Goal: Task Accomplishment & Management: Complete application form

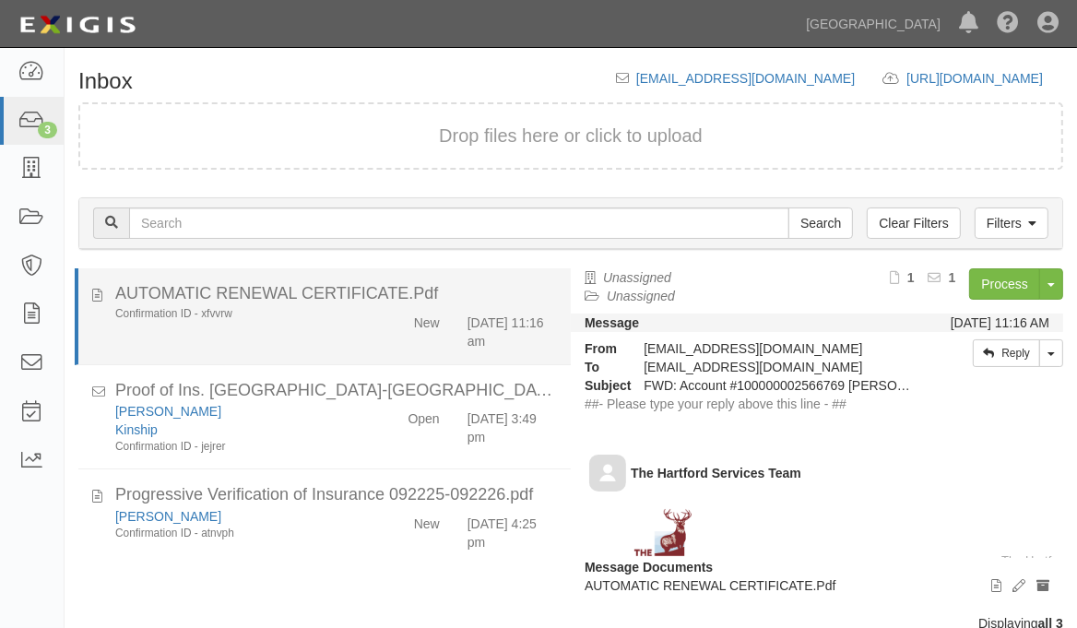
click at [187, 312] on div "Confirmation ID - xfvvrw" at bounding box center [238, 314] width 246 height 16
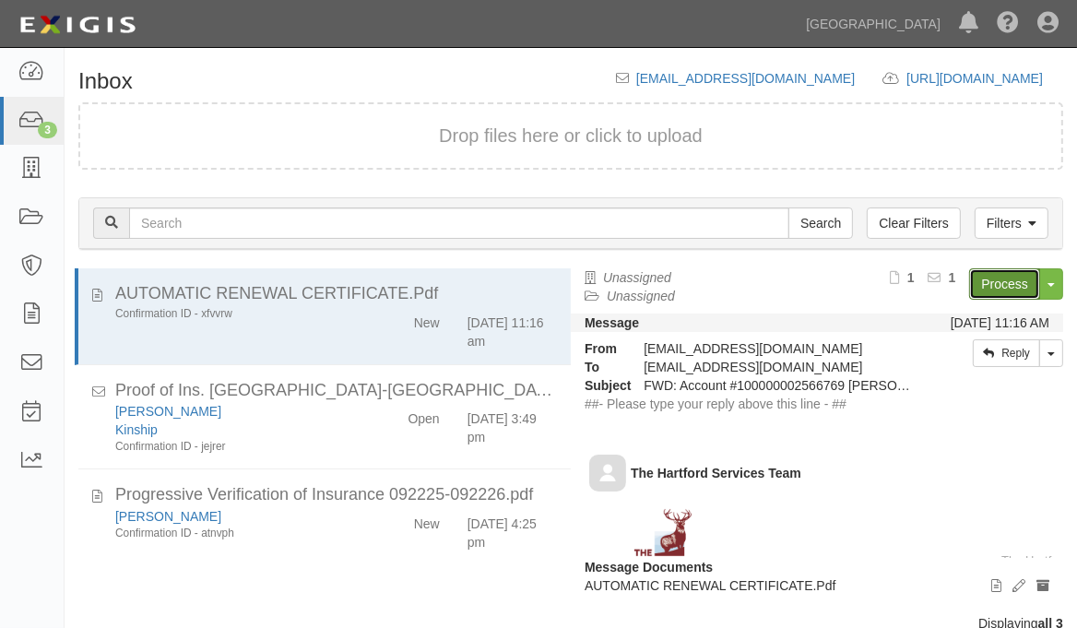
click at [985, 287] on link "Process" at bounding box center [1004, 283] width 71 height 31
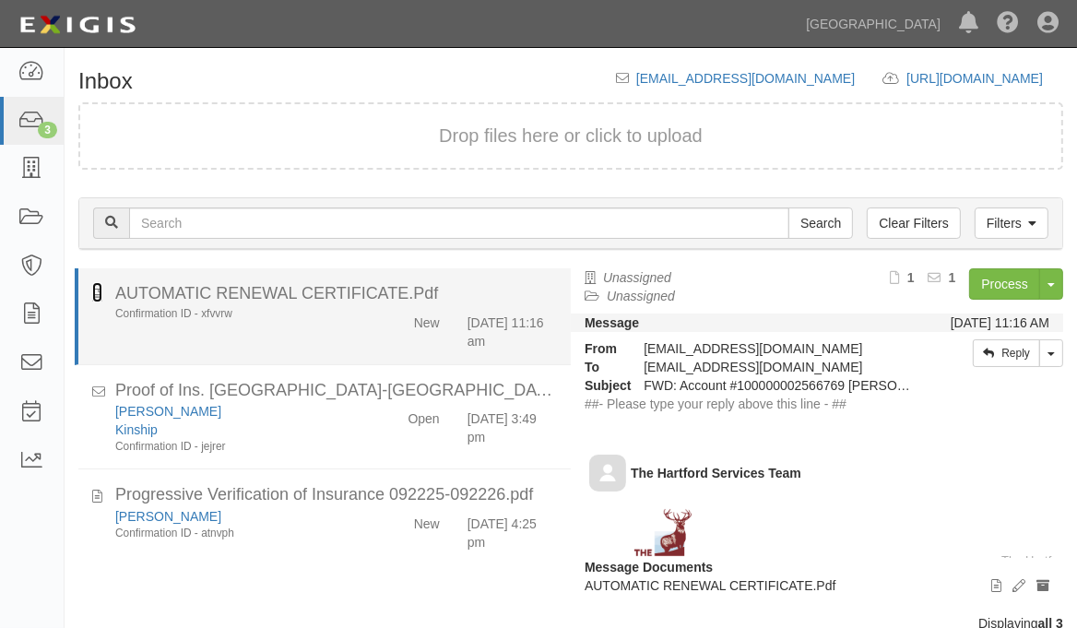
click at [95, 298] on icon at bounding box center [97, 292] width 10 height 20
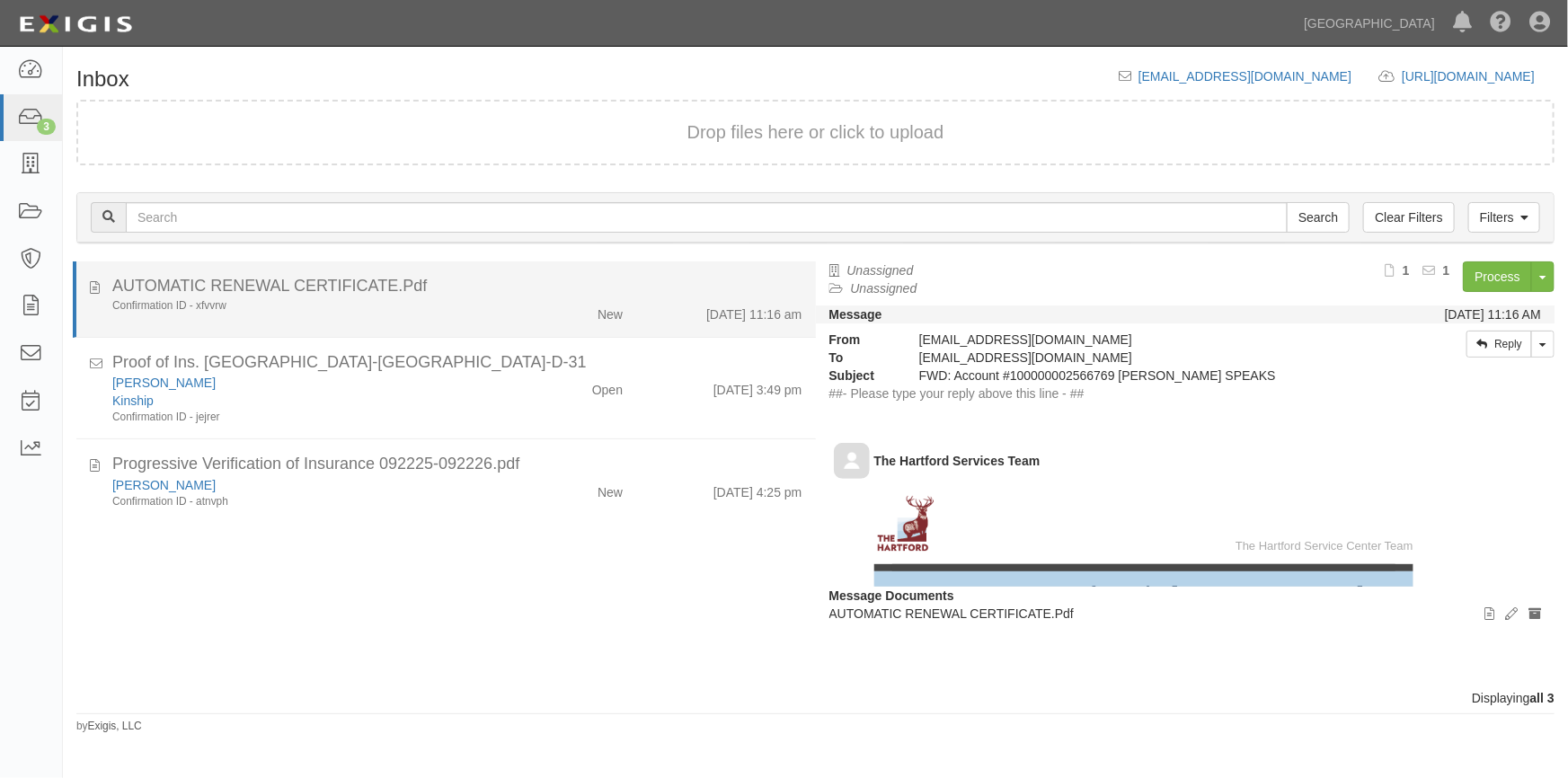
click at [477, 309] on div "Confirmation ID - xfvvrw" at bounding box center [307, 306] width 391 height 16
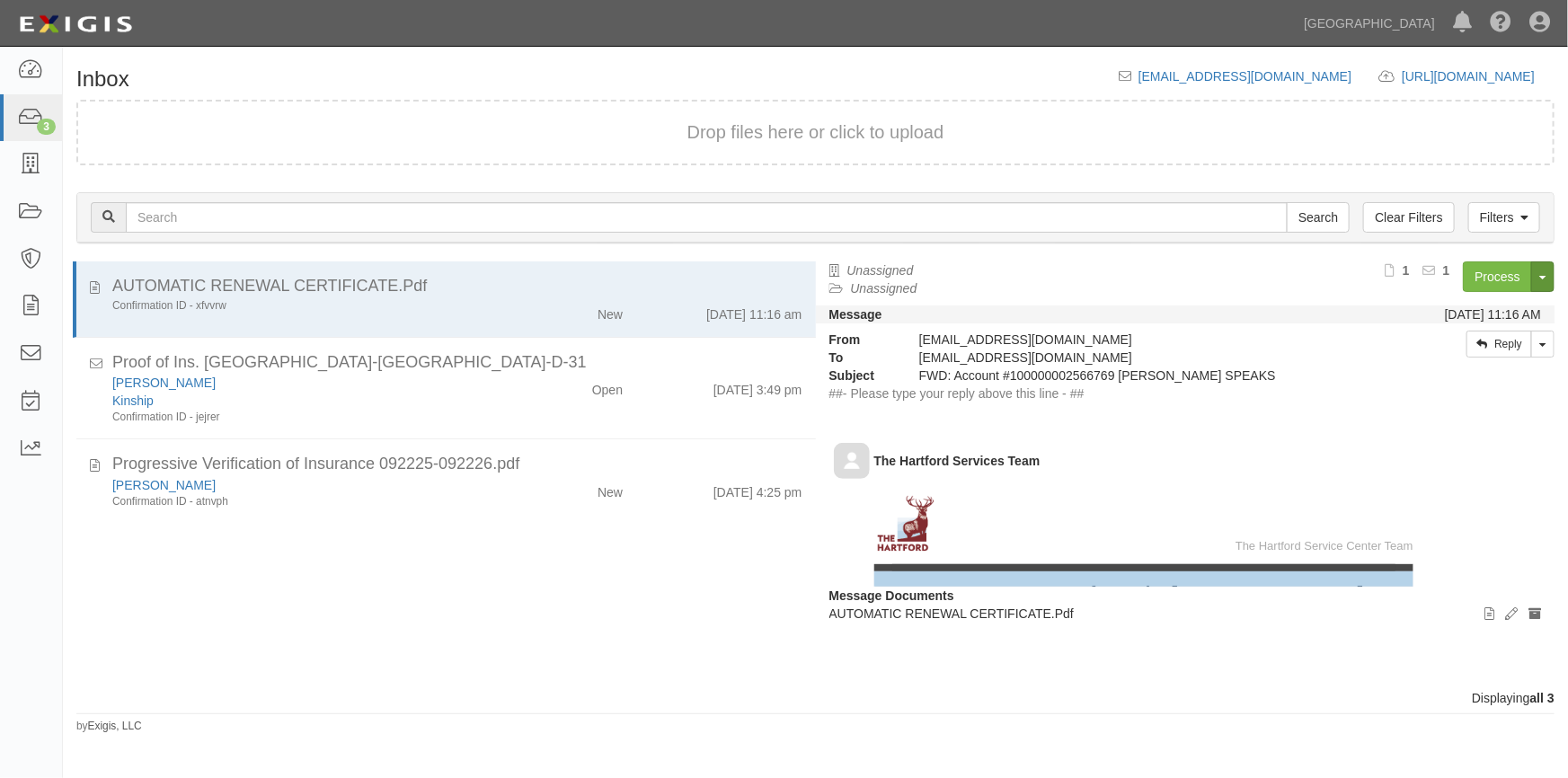
click at [1536, 284] on button "Toggle Document Dropdown" at bounding box center [1544, 276] width 23 height 30
click at [1482, 308] on link "Archive Document" at bounding box center [1483, 311] width 142 height 23
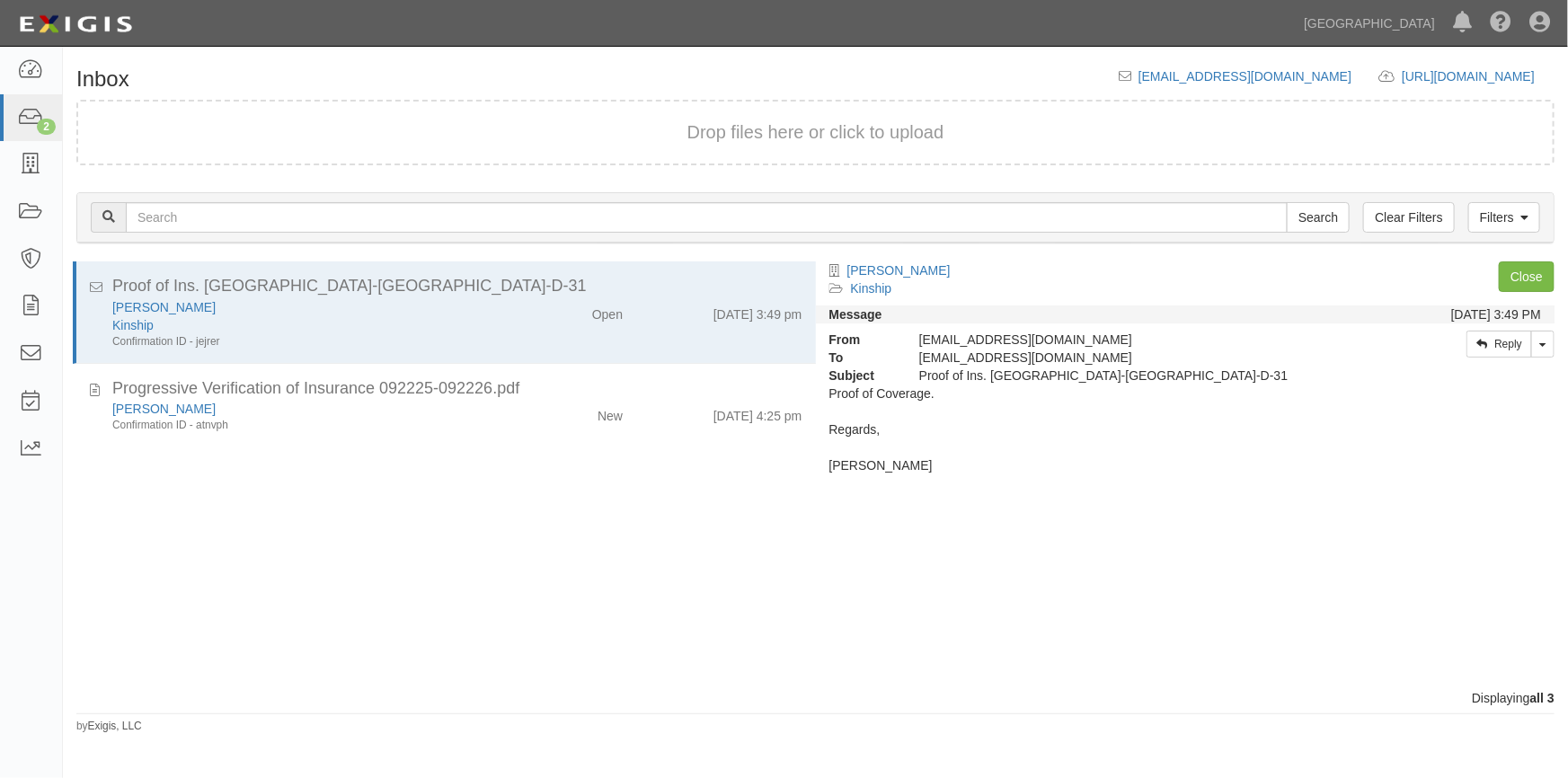
click at [313, 581] on div "AUTOMATIC RENEWAL CERTIFICATE.Pdf Confirmation ID - xfvvrw New 9/15/25 11:16 am…" at bounding box center [440, 475] width 753 height 428
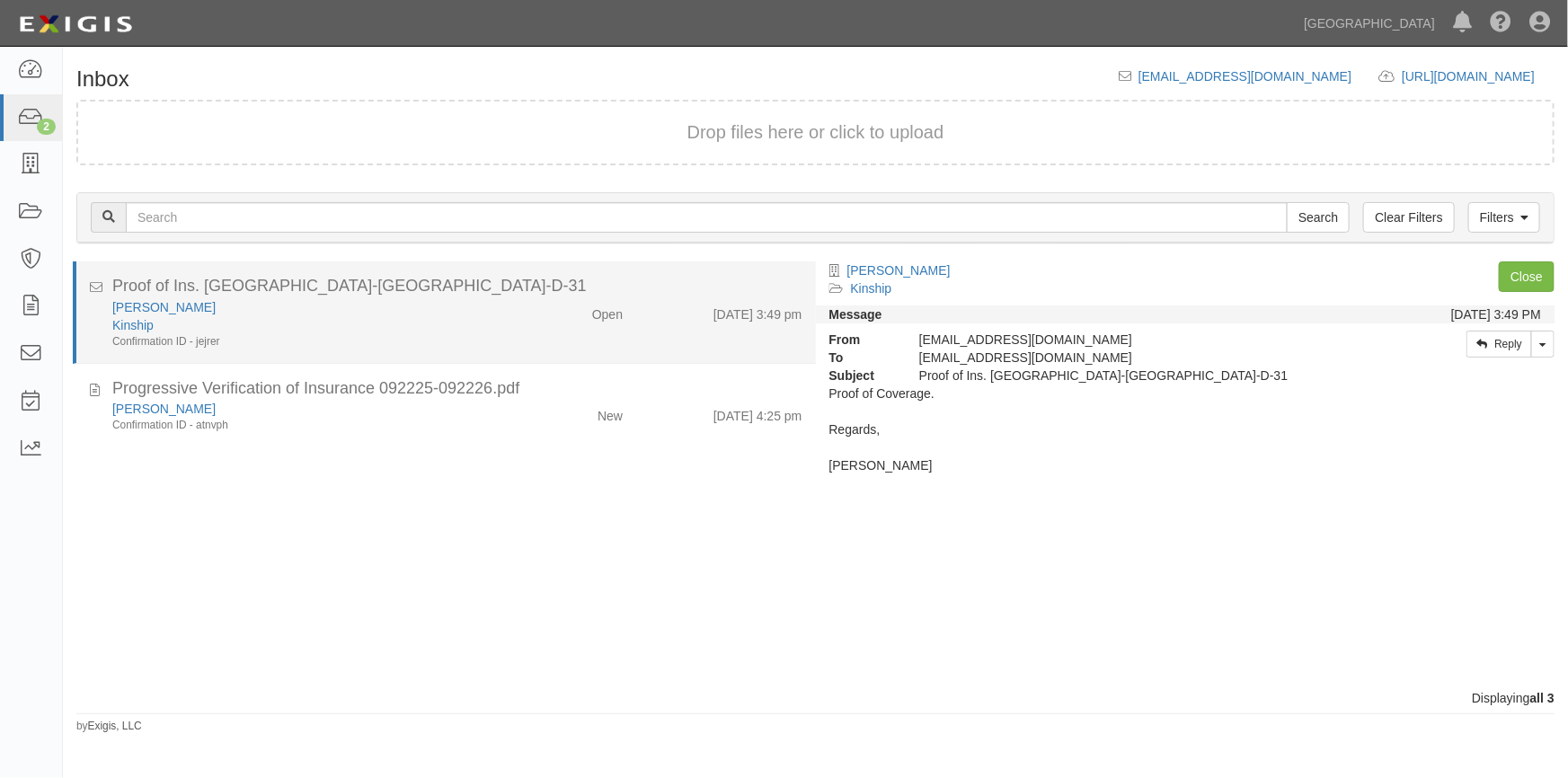
click at [373, 344] on div "Confirmation ID - jejrer" at bounding box center [307, 342] width 391 height 16
click at [529, 326] on div "Andrew J Cohen Kinship Confirmation ID - jejrer Open 9/19/25 3:49 pm" at bounding box center [457, 324] width 718 height 52
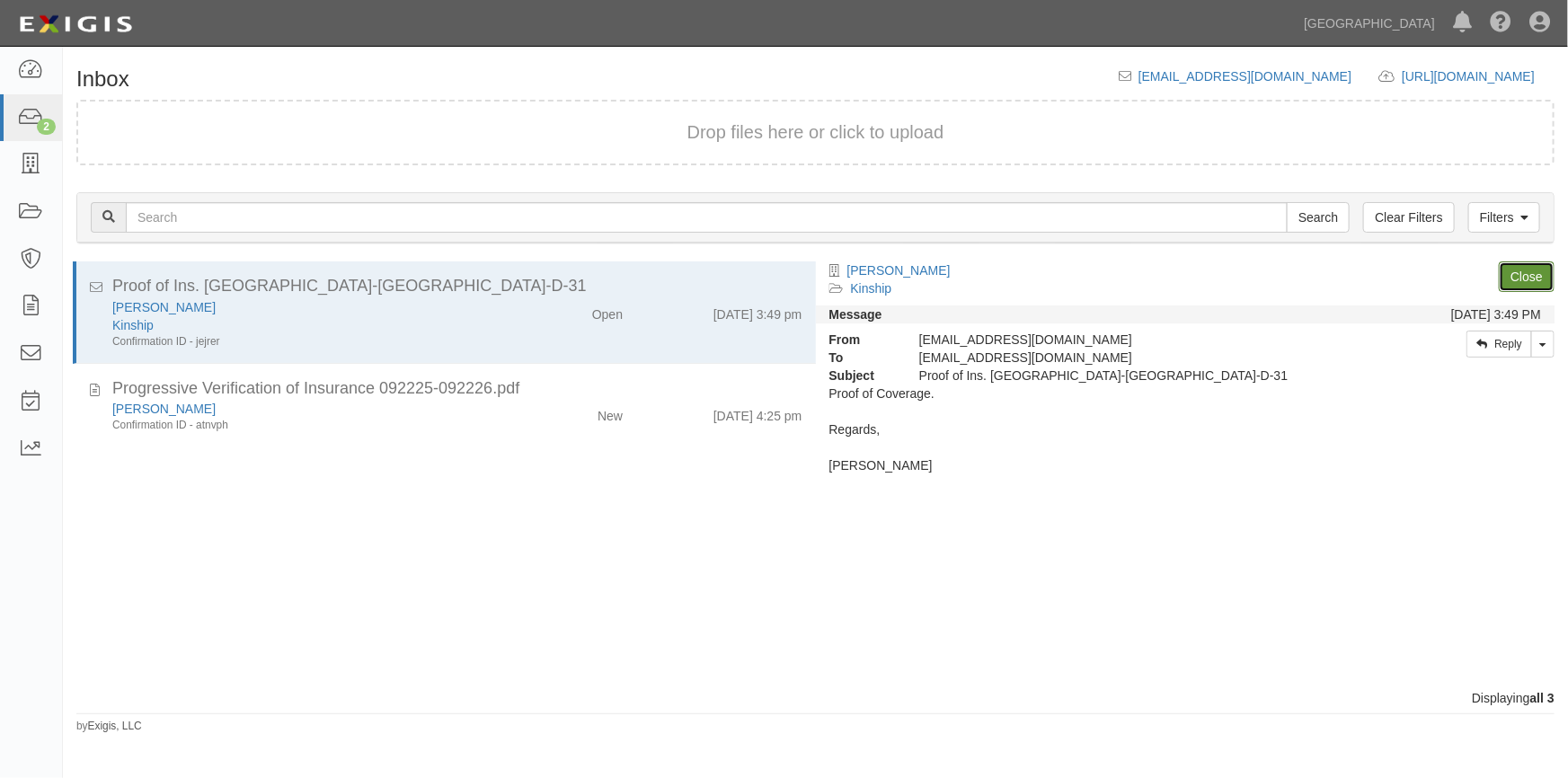
click at [1525, 277] on link "Close" at bounding box center [1527, 276] width 56 height 30
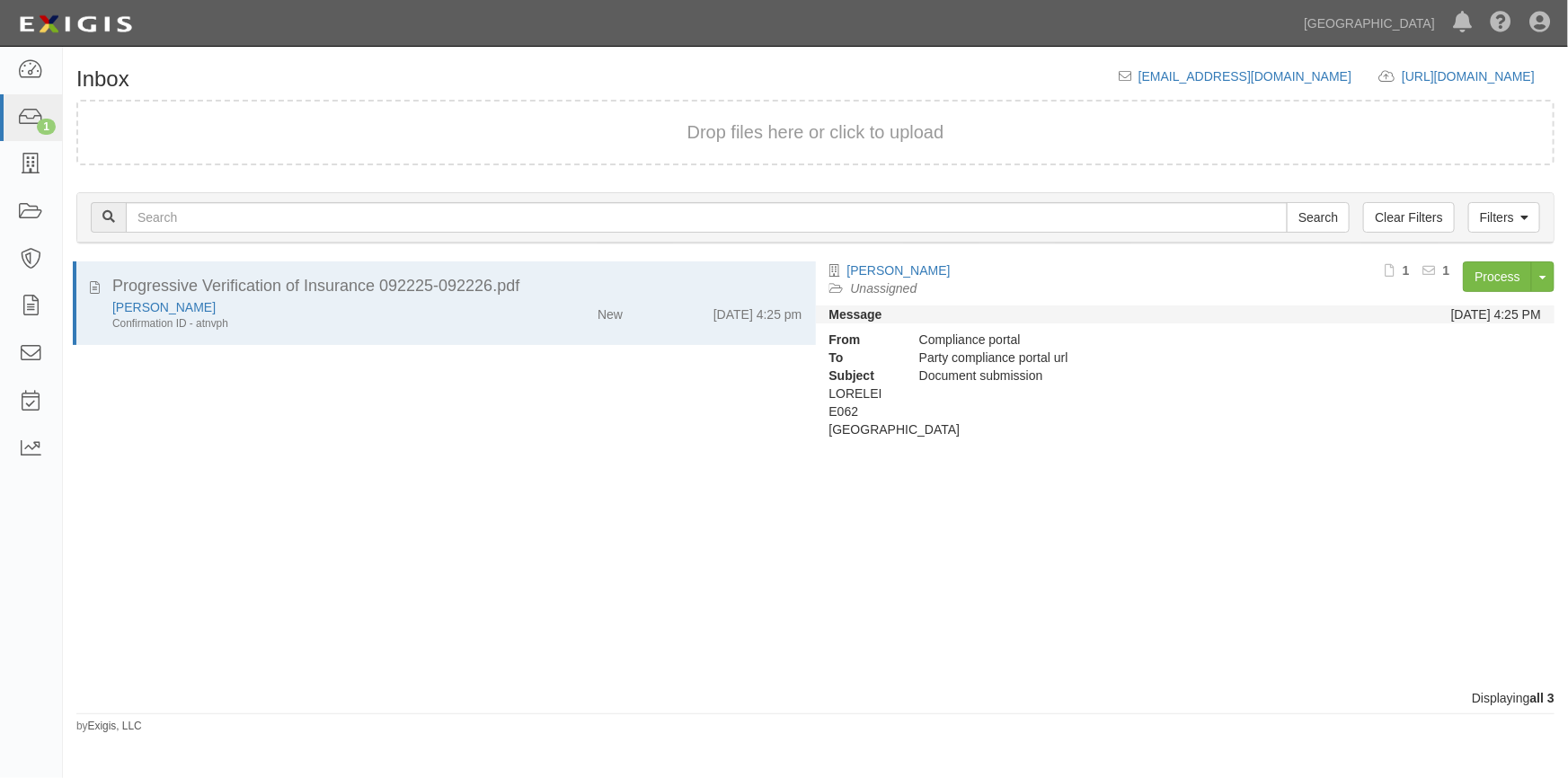
click at [349, 350] on div "AUTOMATIC RENEWAL CERTIFICATE.Pdf Confirmation ID - xfvvrw New 9/15/25 11:16 am…" at bounding box center [440, 475] width 753 height 428
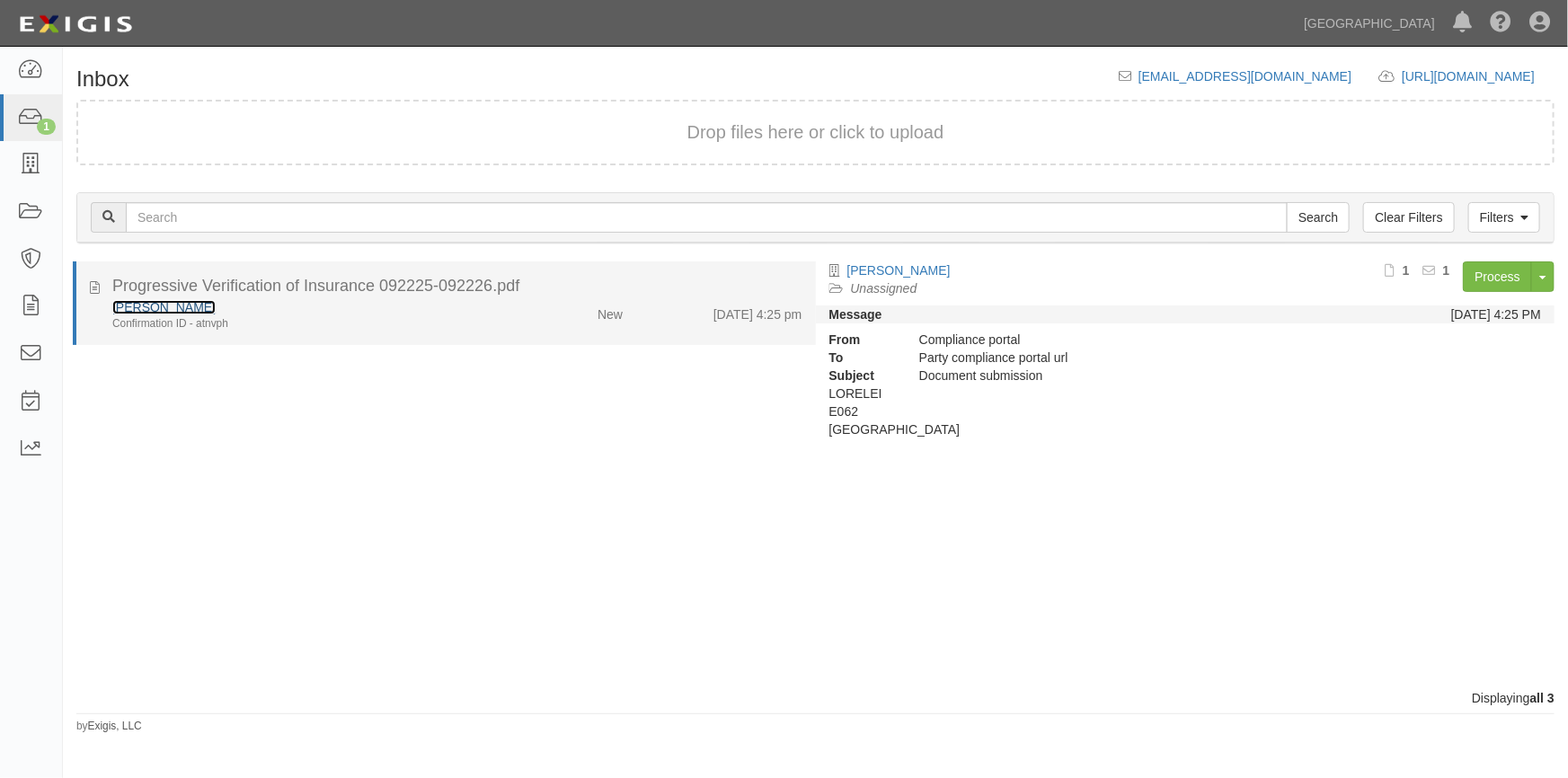
click at [162, 308] on link "Robert Lorenz" at bounding box center [164, 307] width 103 height 15
click at [553, 308] on div "New" at bounding box center [576, 311] width 120 height 25
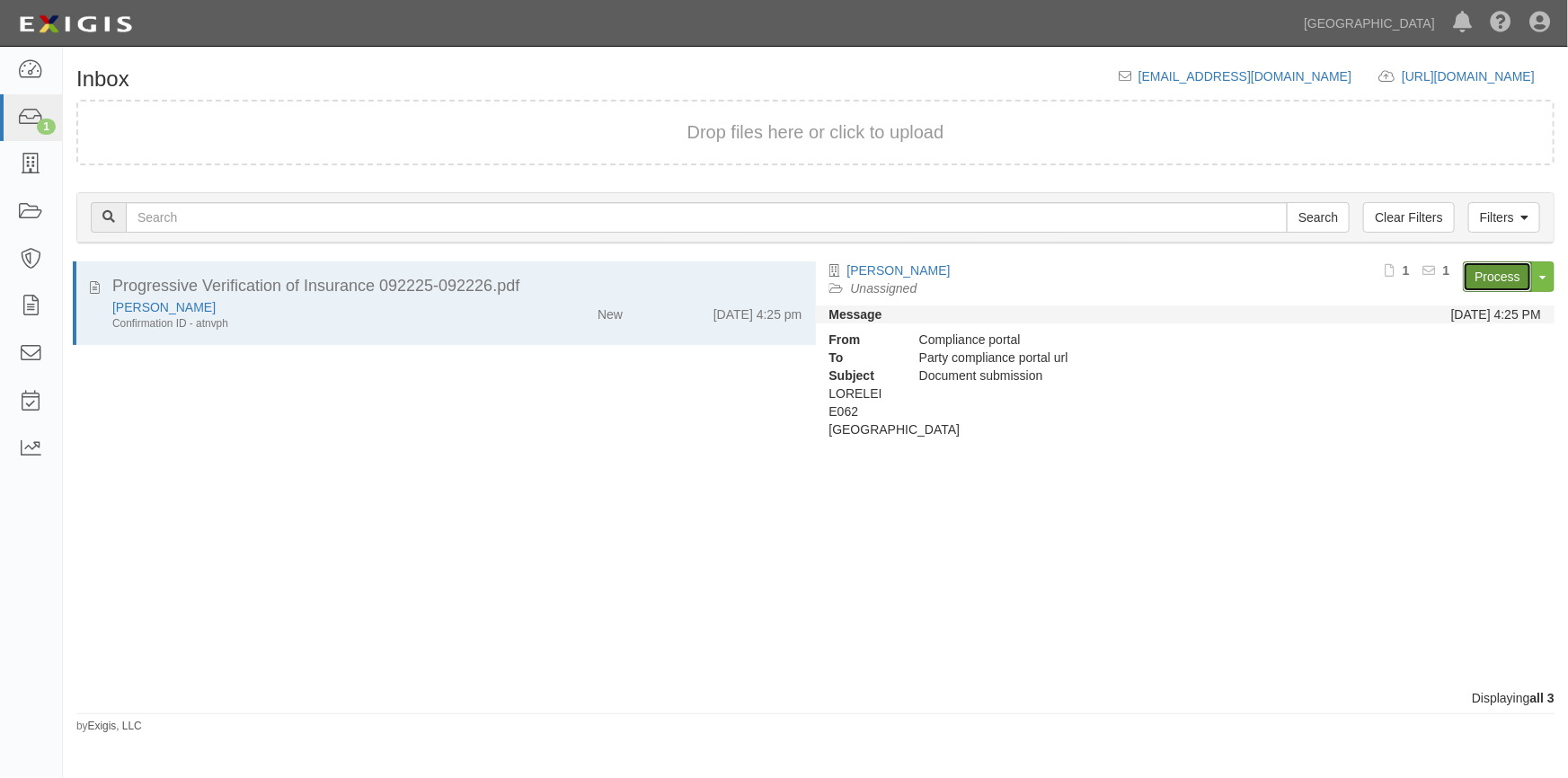
click at [1513, 276] on link "Process" at bounding box center [1498, 276] width 69 height 30
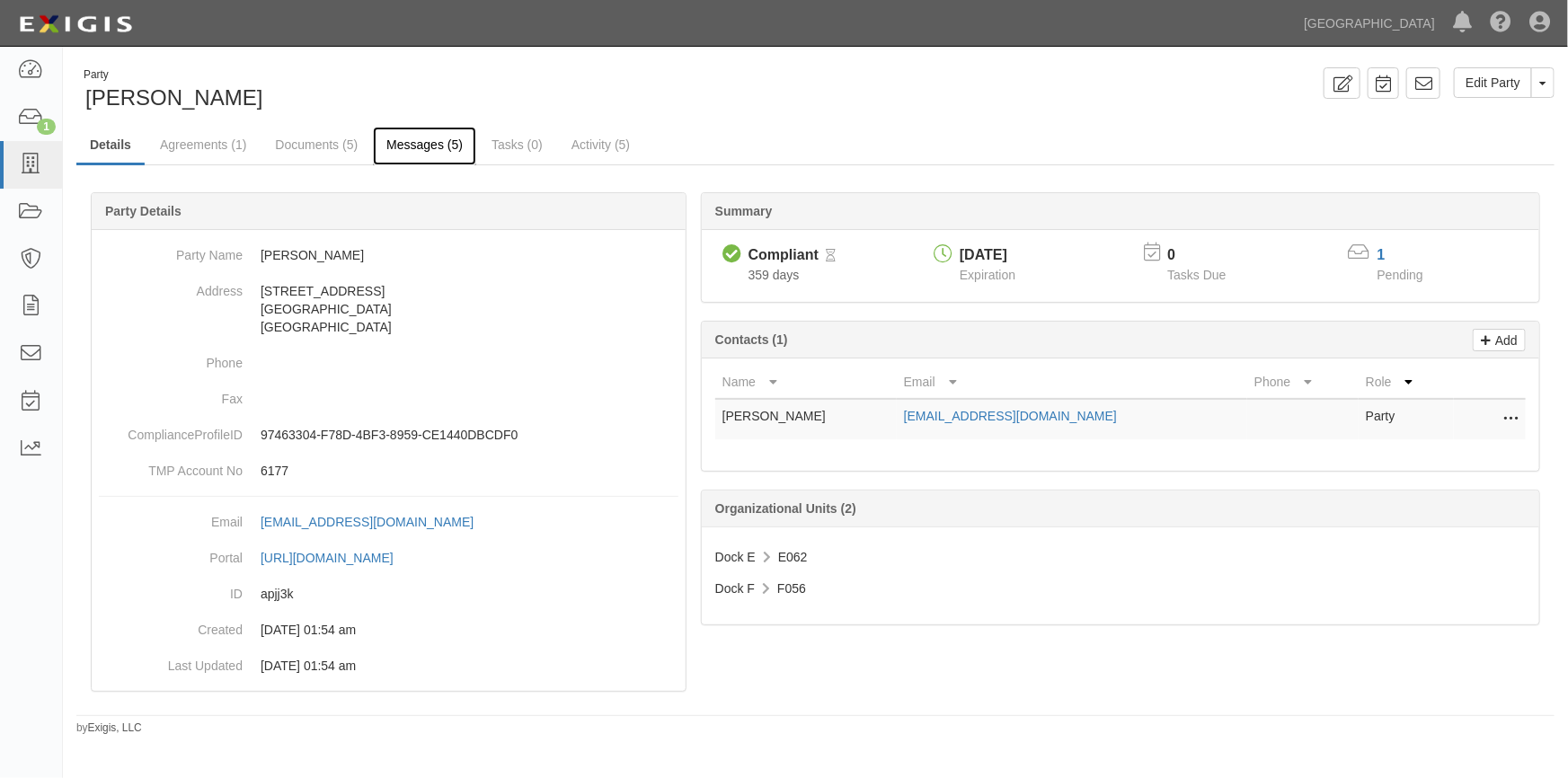
click at [443, 144] on link "Messages (5)" at bounding box center [425, 146] width 103 height 39
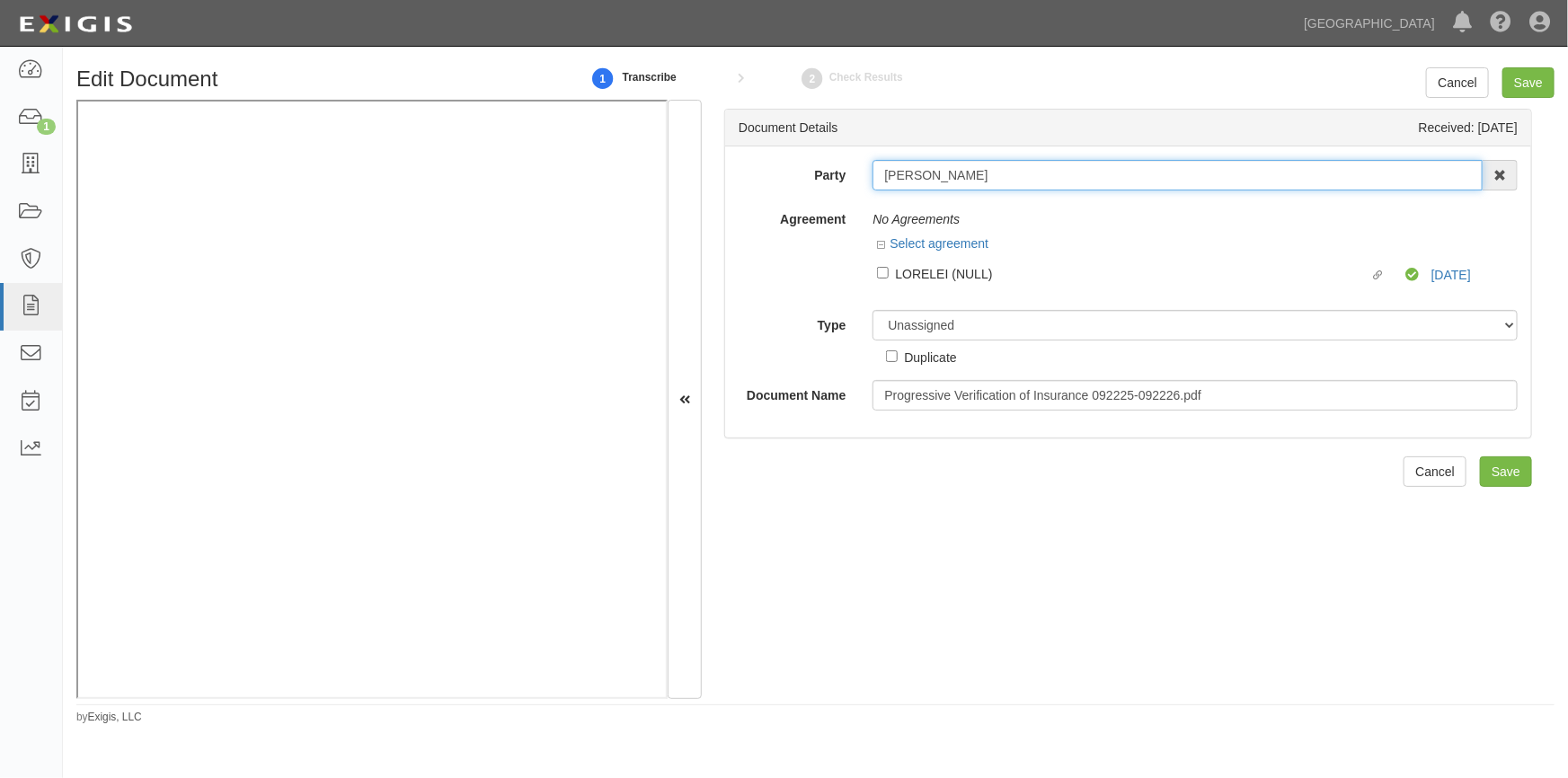
drag, startPoint x: 975, startPoint y: 171, endPoint x: 870, endPoint y: 176, distance: 105.1
click at [870, 176] on div "[PERSON_NAME] AAA Hull Diving, [PERSON_NAME] [PERSON_NAME] [PERSON_NAME] [PERSO…" at bounding box center [1195, 175] width 672 height 30
paste input "[PERSON_NAME]"
type input "[PERSON_NAME]"
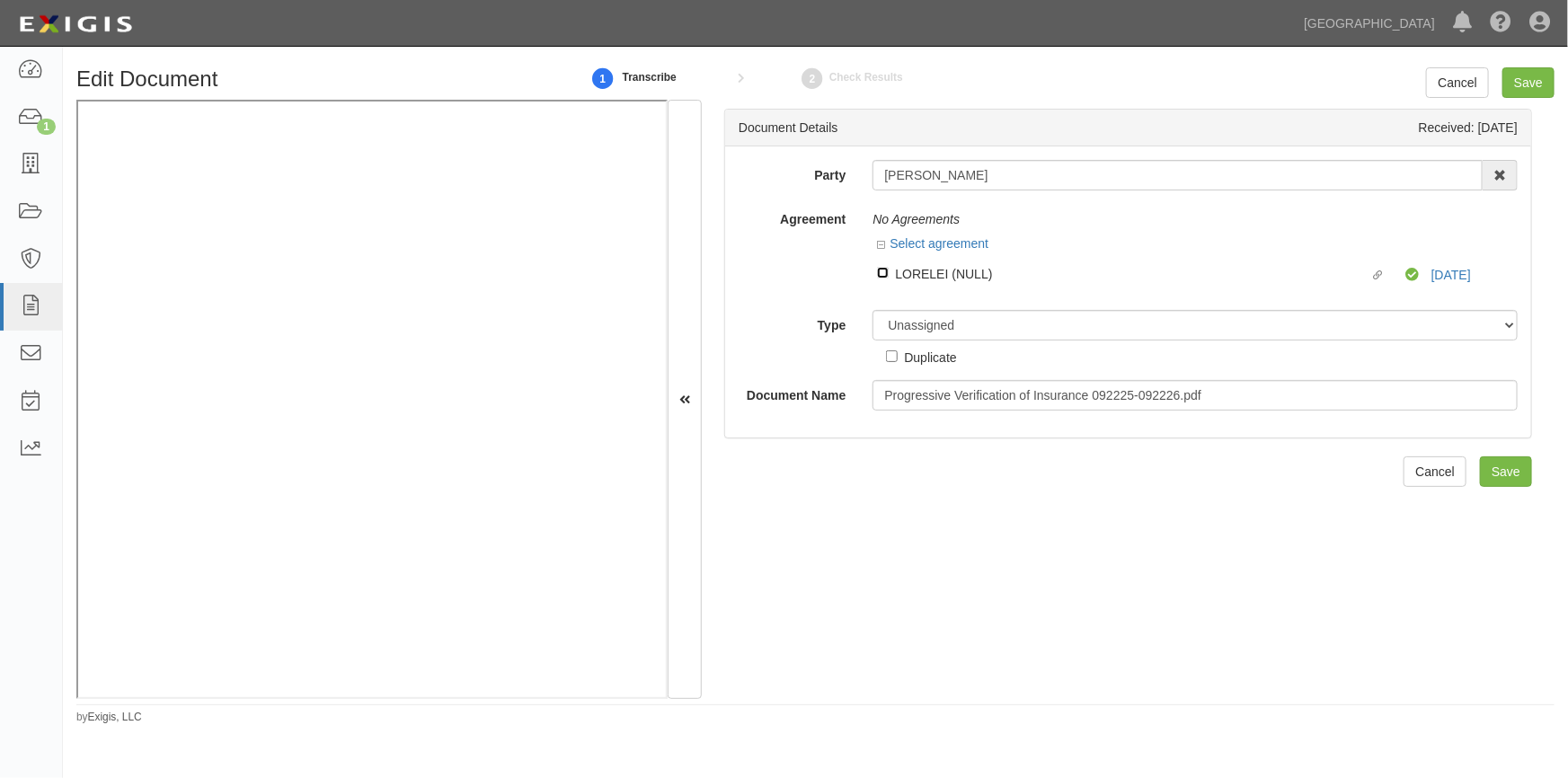
click at [879, 272] on input "Linked agreement LORELEI (NULL) Linked agreement" at bounding box center [883, 273] width 12 height 12
checkbox input "true"
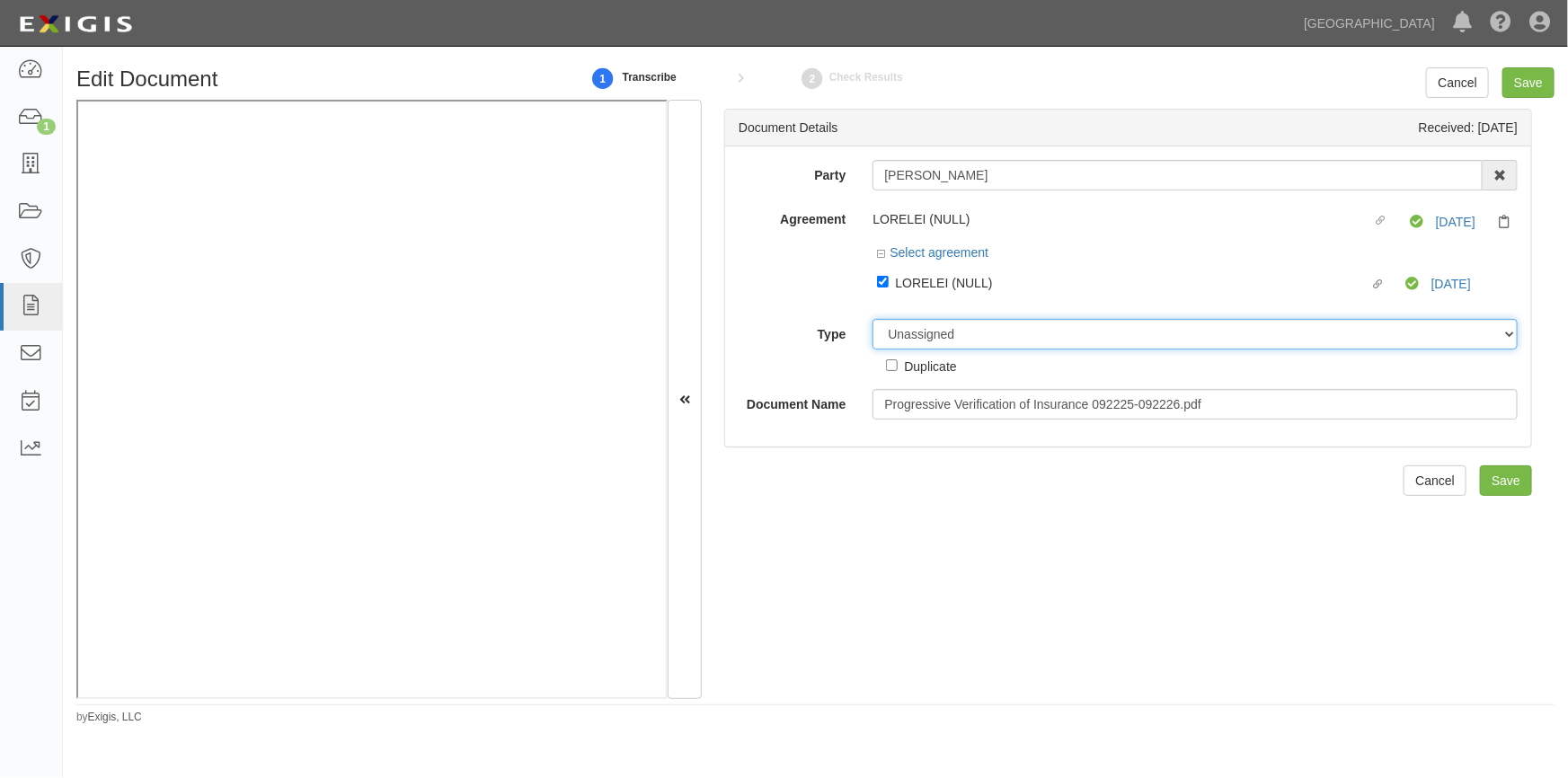
click at [938, 338] on select "Unassigned Binder Cancellation Notice Certificate Contract Endorsement Insuranc…" at bounding box center [1196, 333] width 646 height 30
select select "CertificateDetail"
click at [873, 320] on select "Unassigned Binder Cancellation Notice Certificate Contract Endorsement Insuranc…" at bounding box center [1196, 333] width 646 height 30
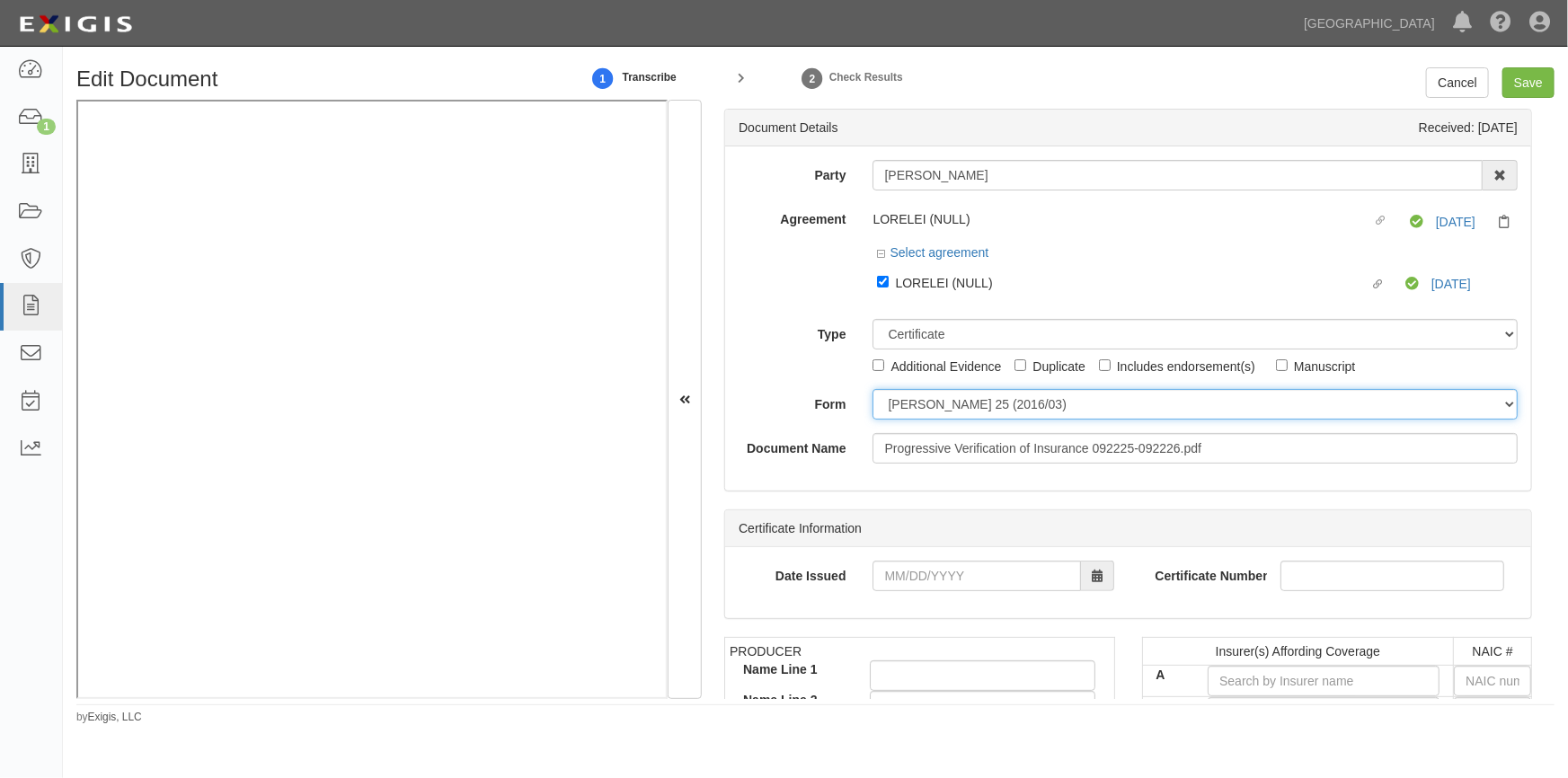
click at [909, 406] on select "ACORD 25 (2016/03) ACORD 101 ACORD 855 NY (2014/05) General" at bounding box center [1196, 404] width 646 height 30
select select "GeneralFormDetail"
click at [873, 390] on select "ACORD 25 (2016/03) ACORD 101 ACORD 855 NY (2014/05) General" at bounding box center [1196, 404] width 646 height 30
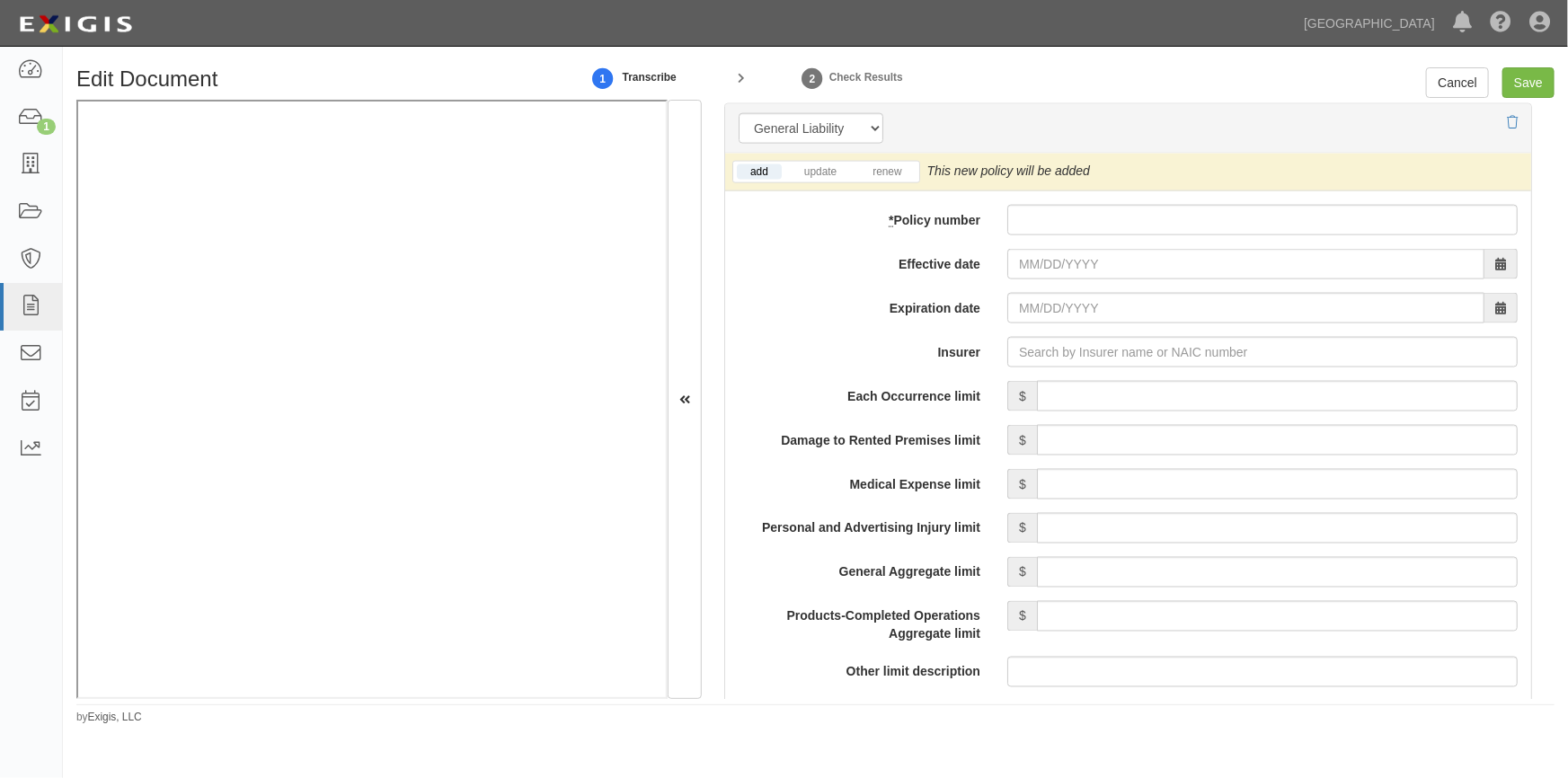
scroll to position [1346, 0]
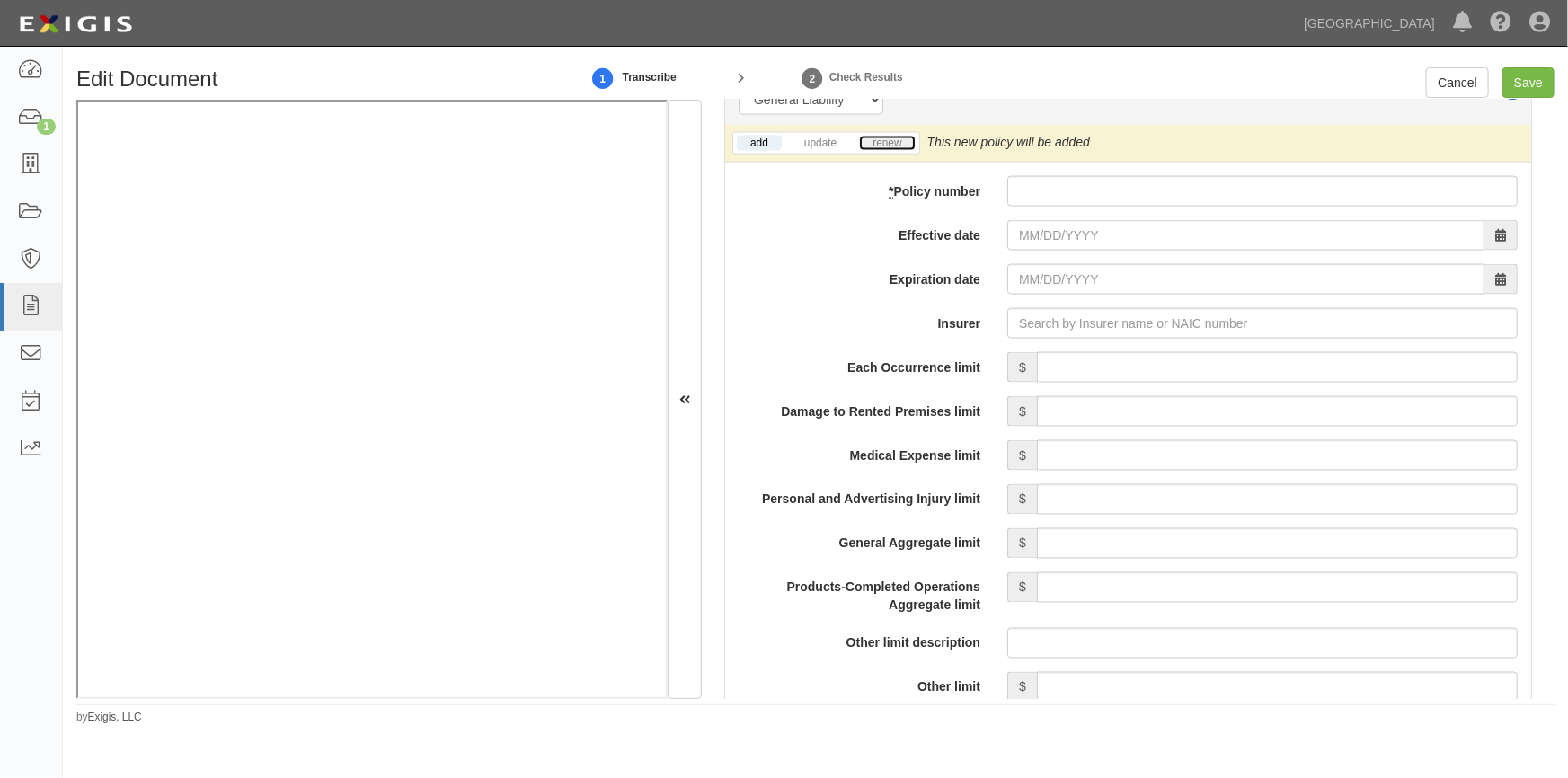
click at [880, 141] on link "renew" at bounding box center [886, 143] width 56 height 16
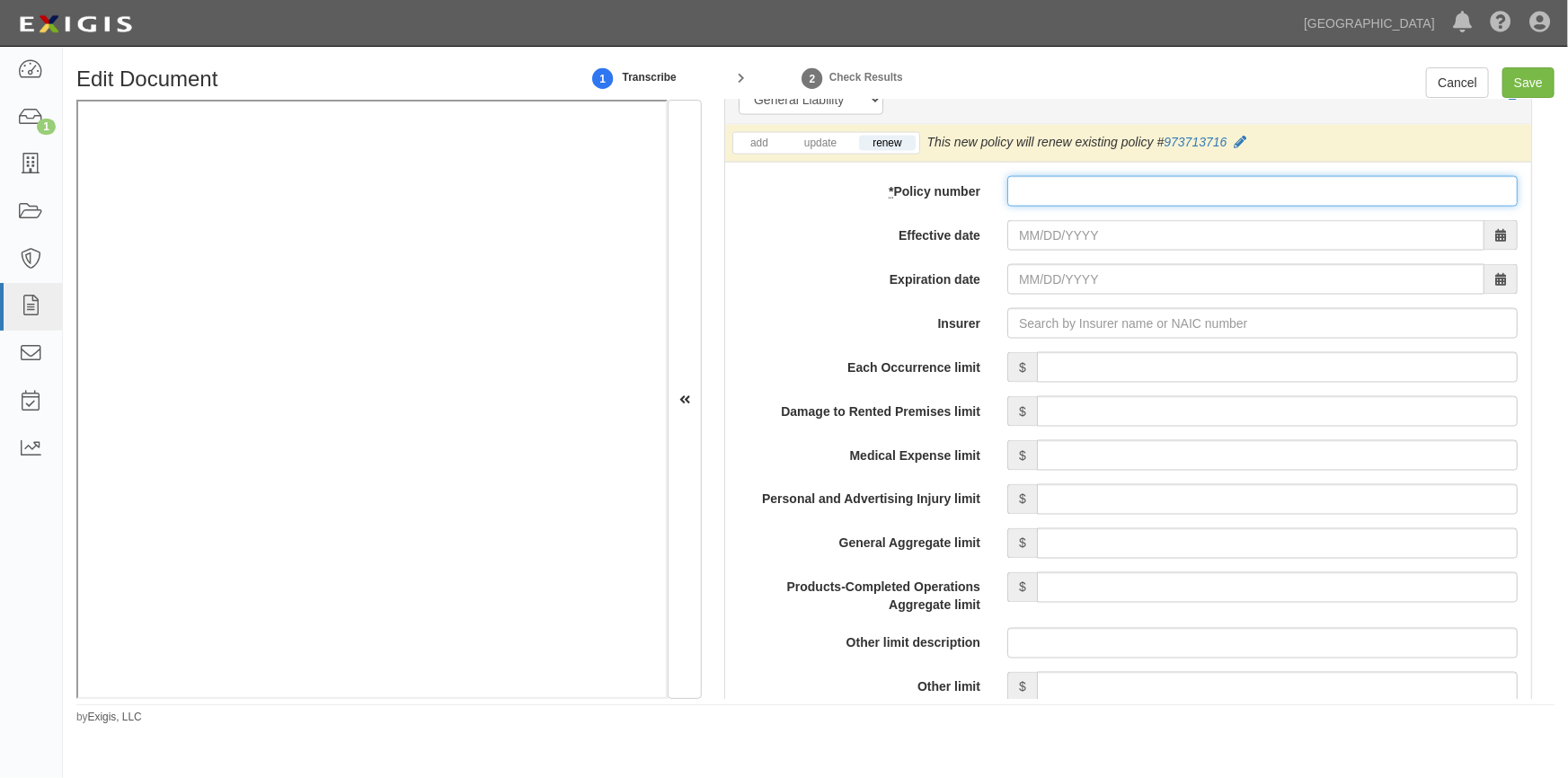
paste input "973713716"
type input "973713716"
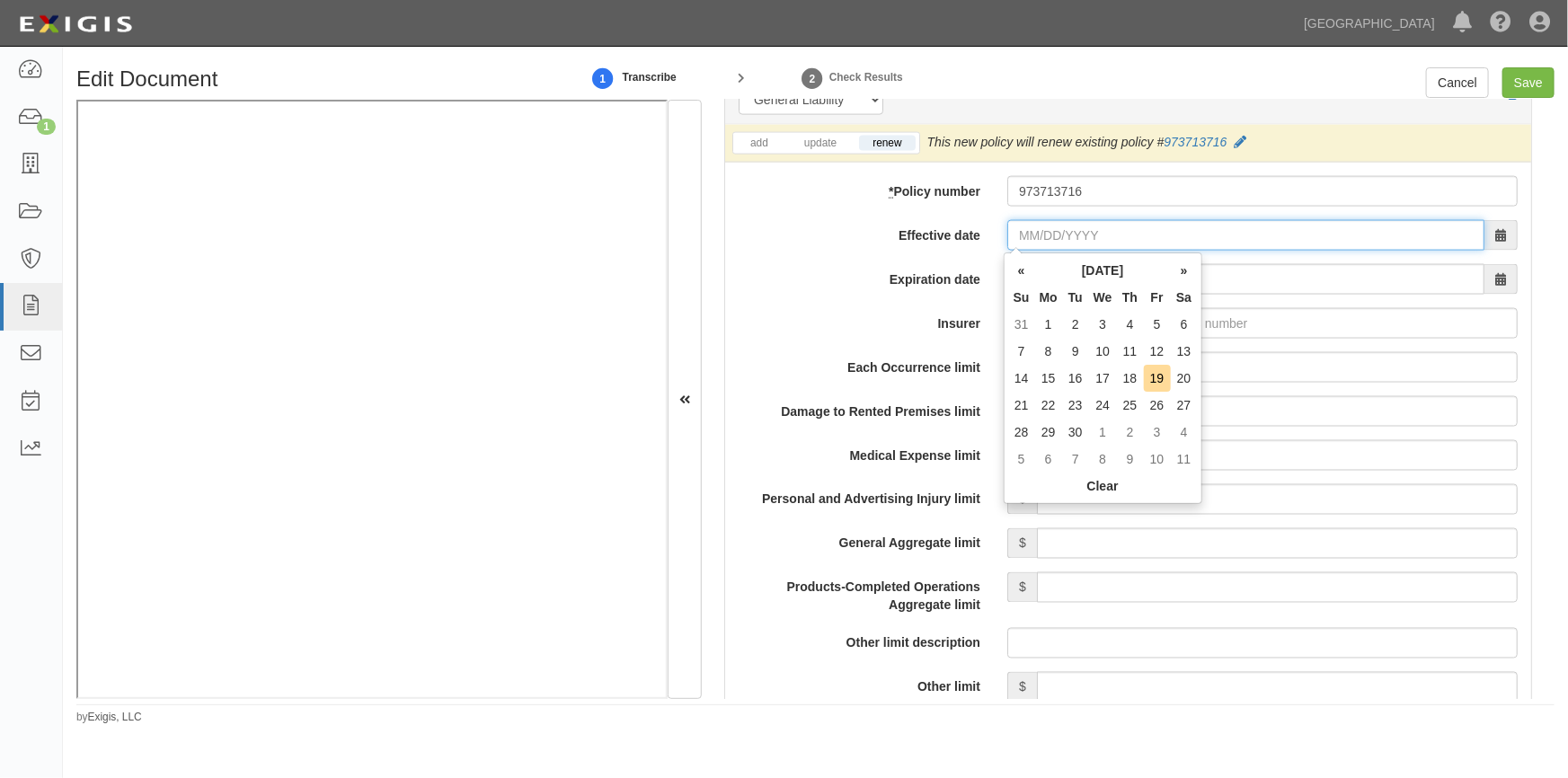
click at [1104, 234] on input "Effective date" at bounding box center [1245, 235] width 477 height 30
click at [821, 332] on div "Insurer" at bounding box center [1128, 323] width 806 height 30
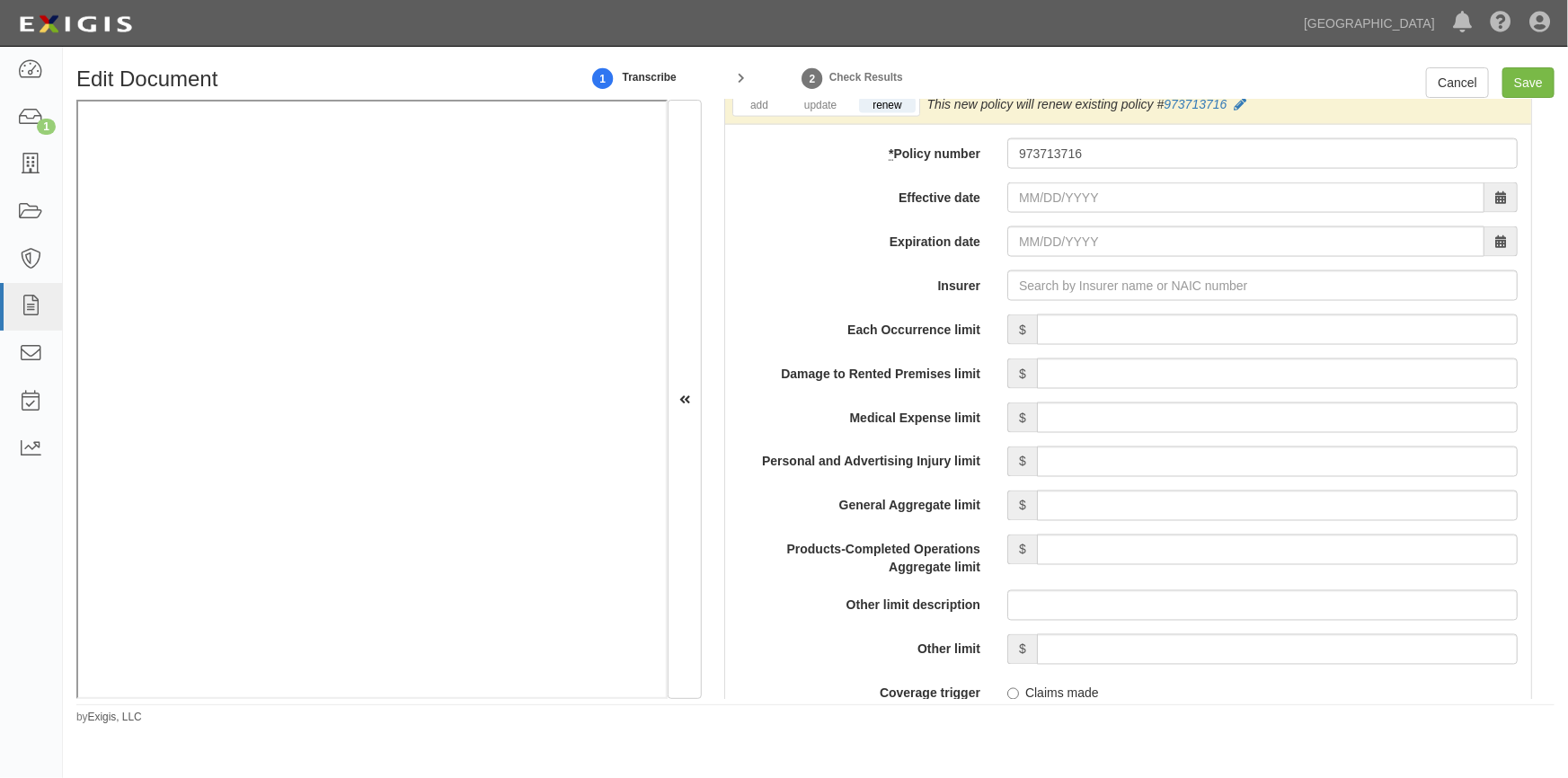
scroll to position [1346, 0]
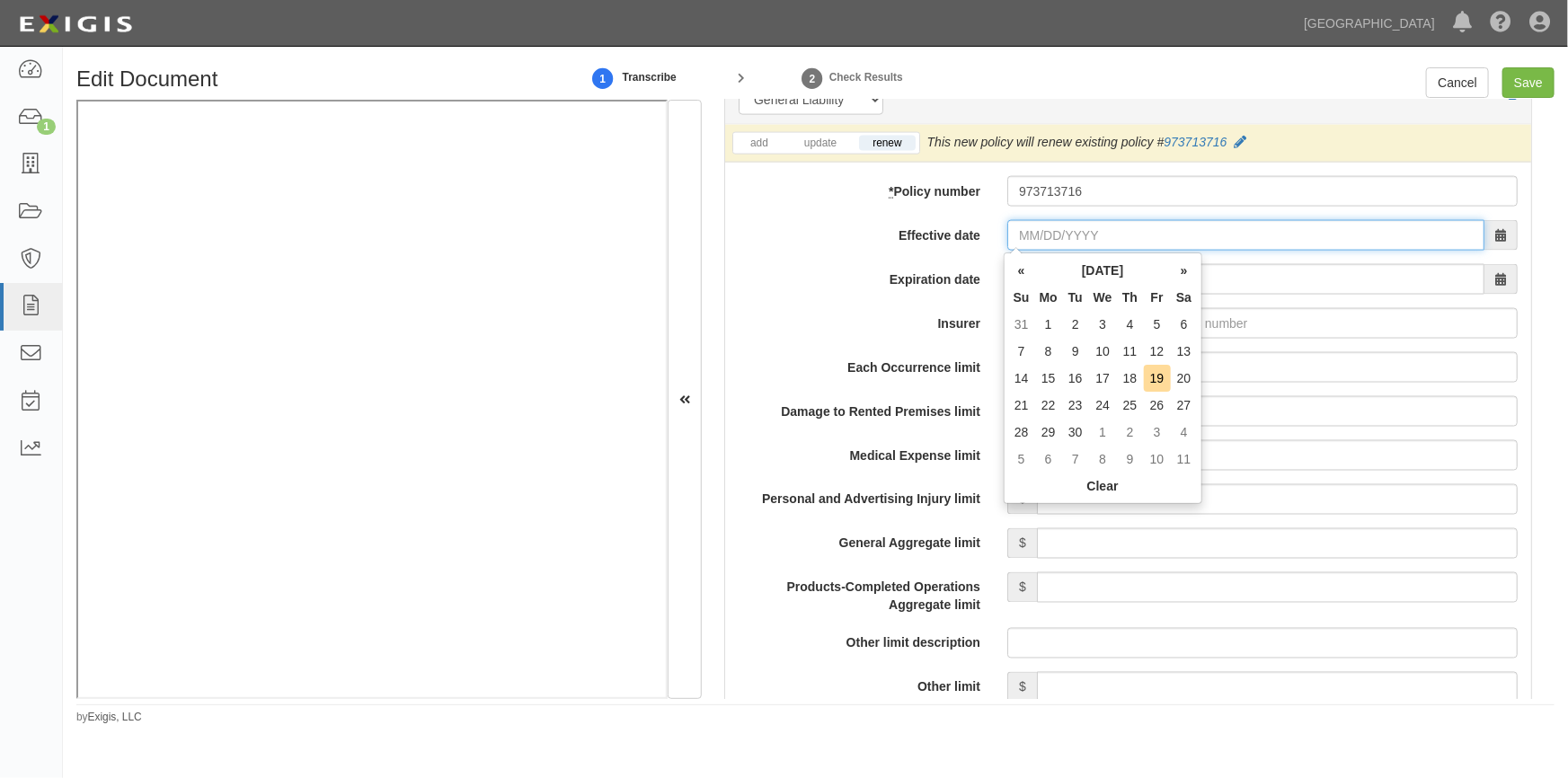
click at [1049, 242] on input "Effective date" at bounding box center [1245, 235] width 477 height 30
click at [781, 291] on div "Expiration date" at bounding box center [1128, 279] width 806 height 30
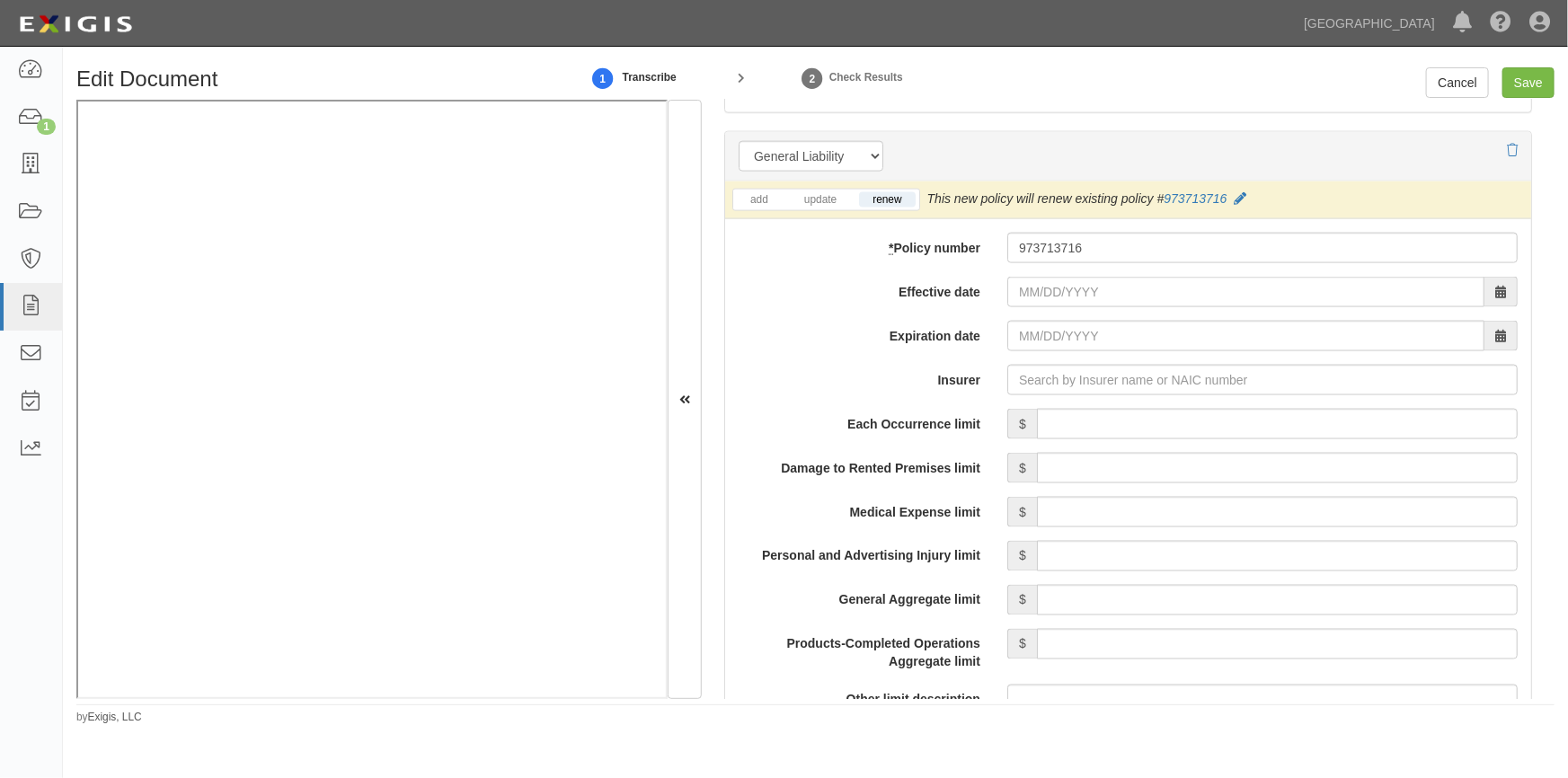
scroll to position [1264, 0]
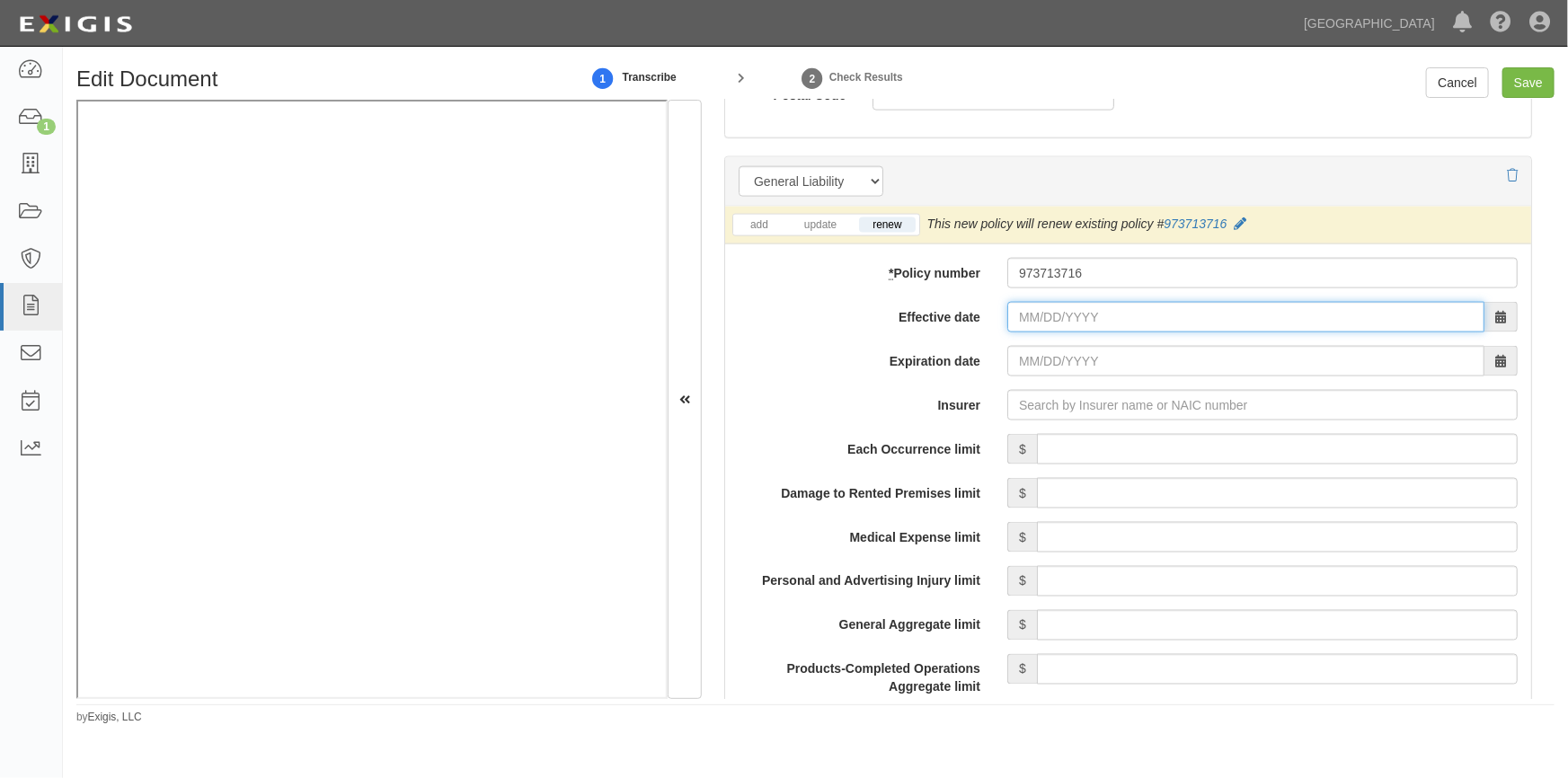
click at [1034, 324] on input "Effective date" at bounding box center [1245, 317] width 477 height 30
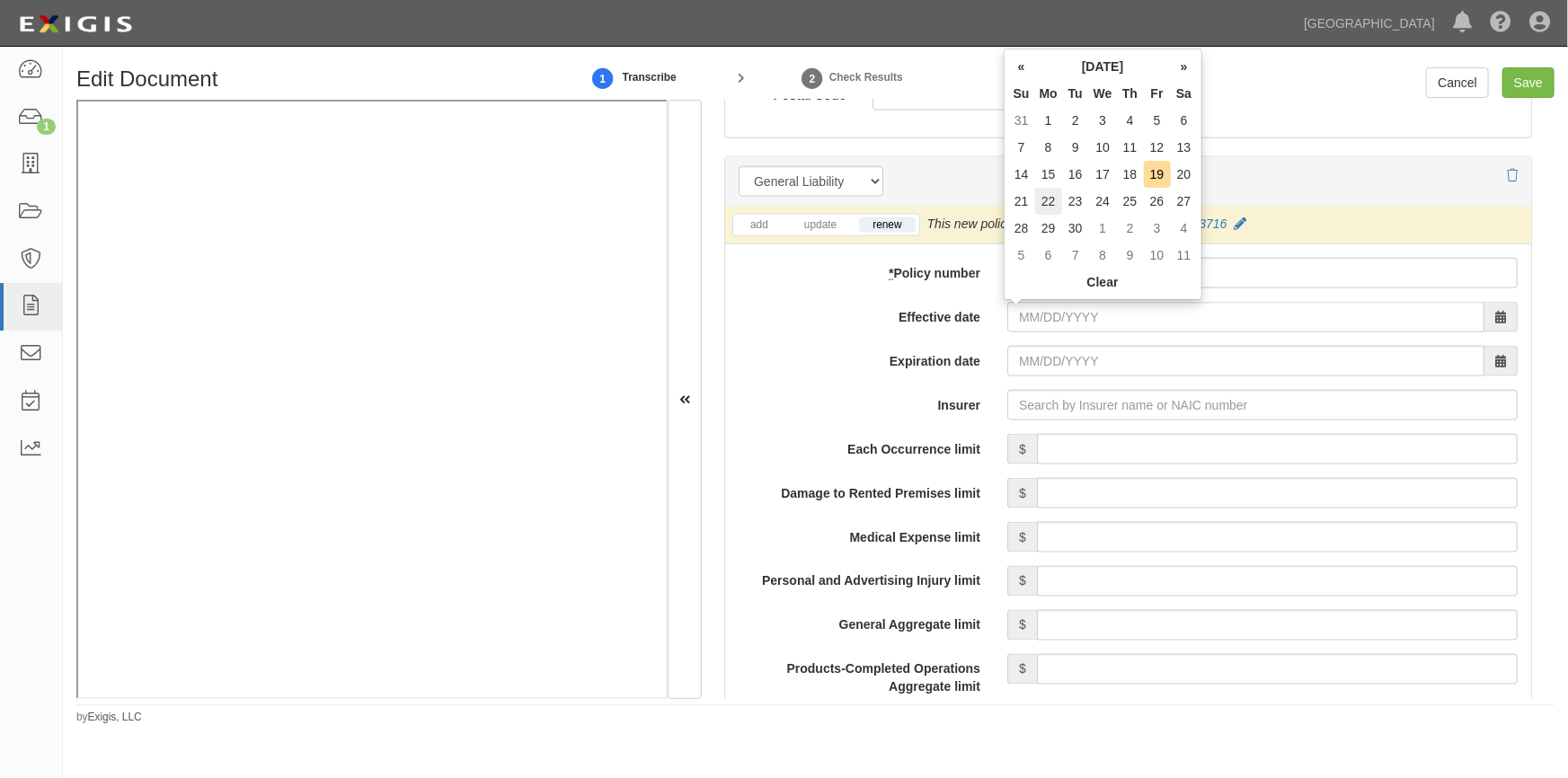
click at [1056, 199] on td "22" at bounding box center [1049, 202] width 27 height 27
type input "09/22/2025"
type input "09/22/2026"
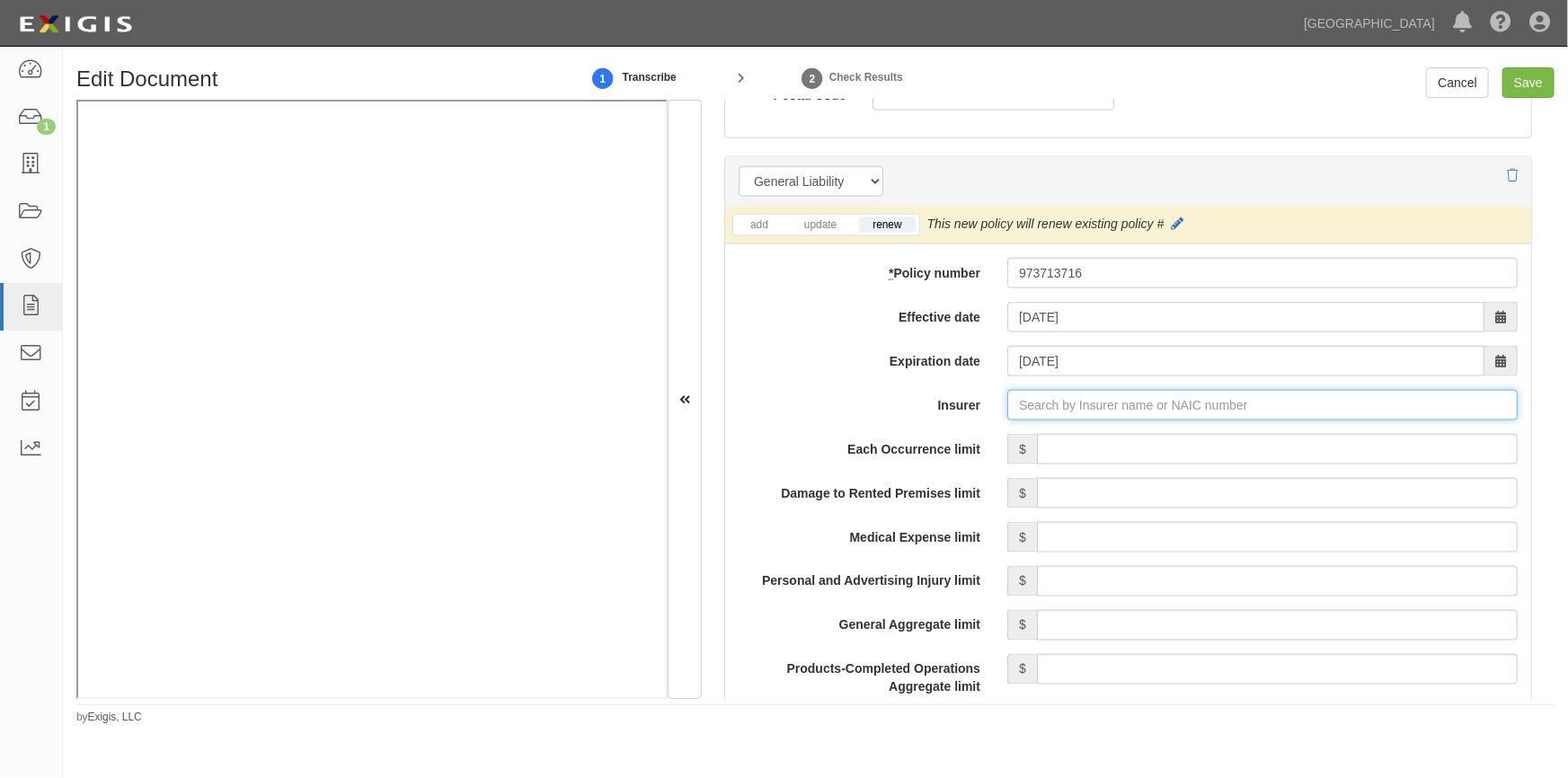
click at [1059, 408] on input "Insurer" at bounding box center [1263, 405] width 511 height 30
click at [1130, 447] on input "Each Occurrence limit" at bounding box center [1277, 448] width 481 height 30
type input "500,000"
click at [1066, 398] on input "Insurer" at bounding box center [1263, 405] width 511 height 30
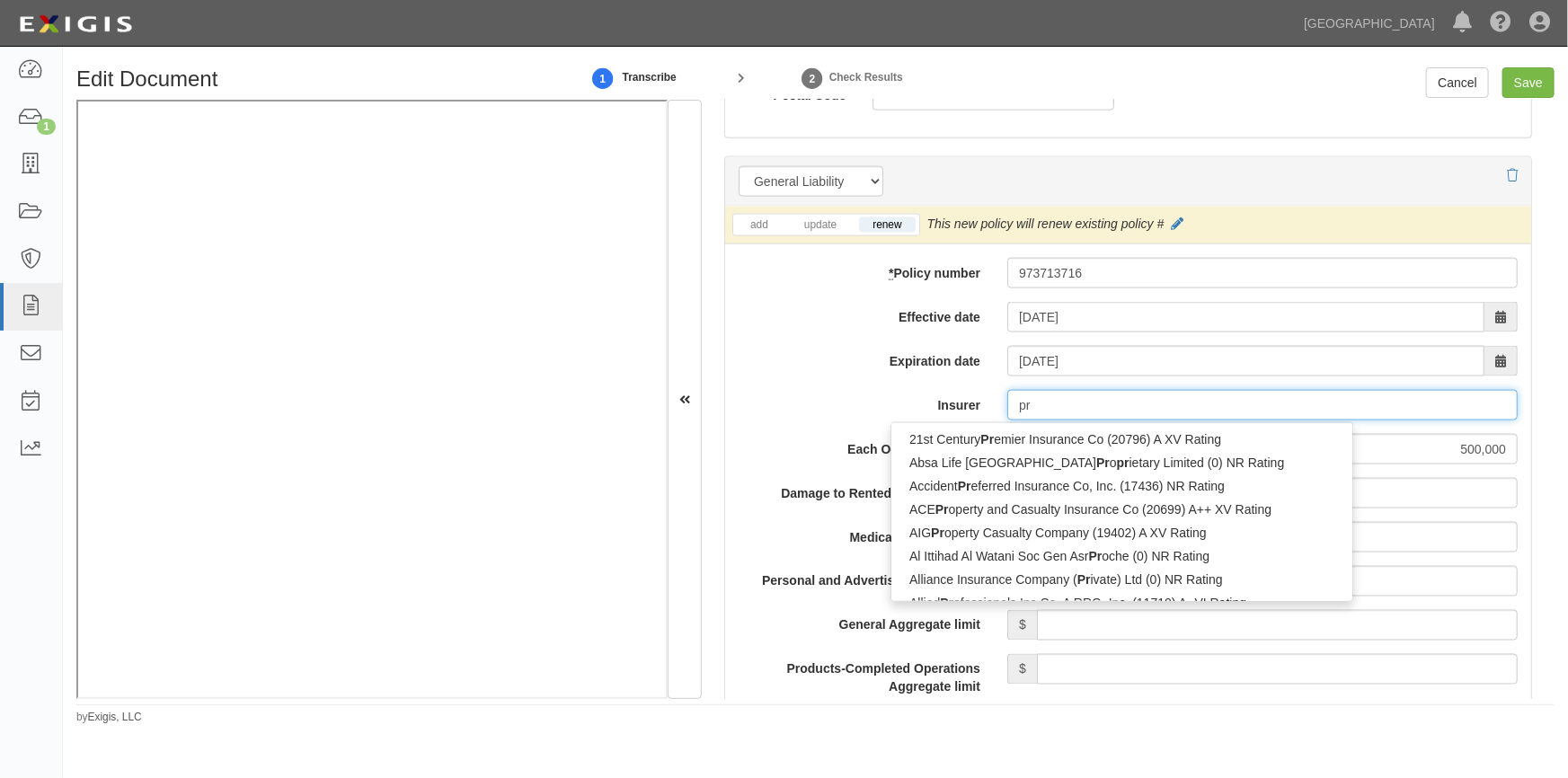
type input "pro"
type input "progressive Advanced Insurance Company (11851) A+ XV Rating"
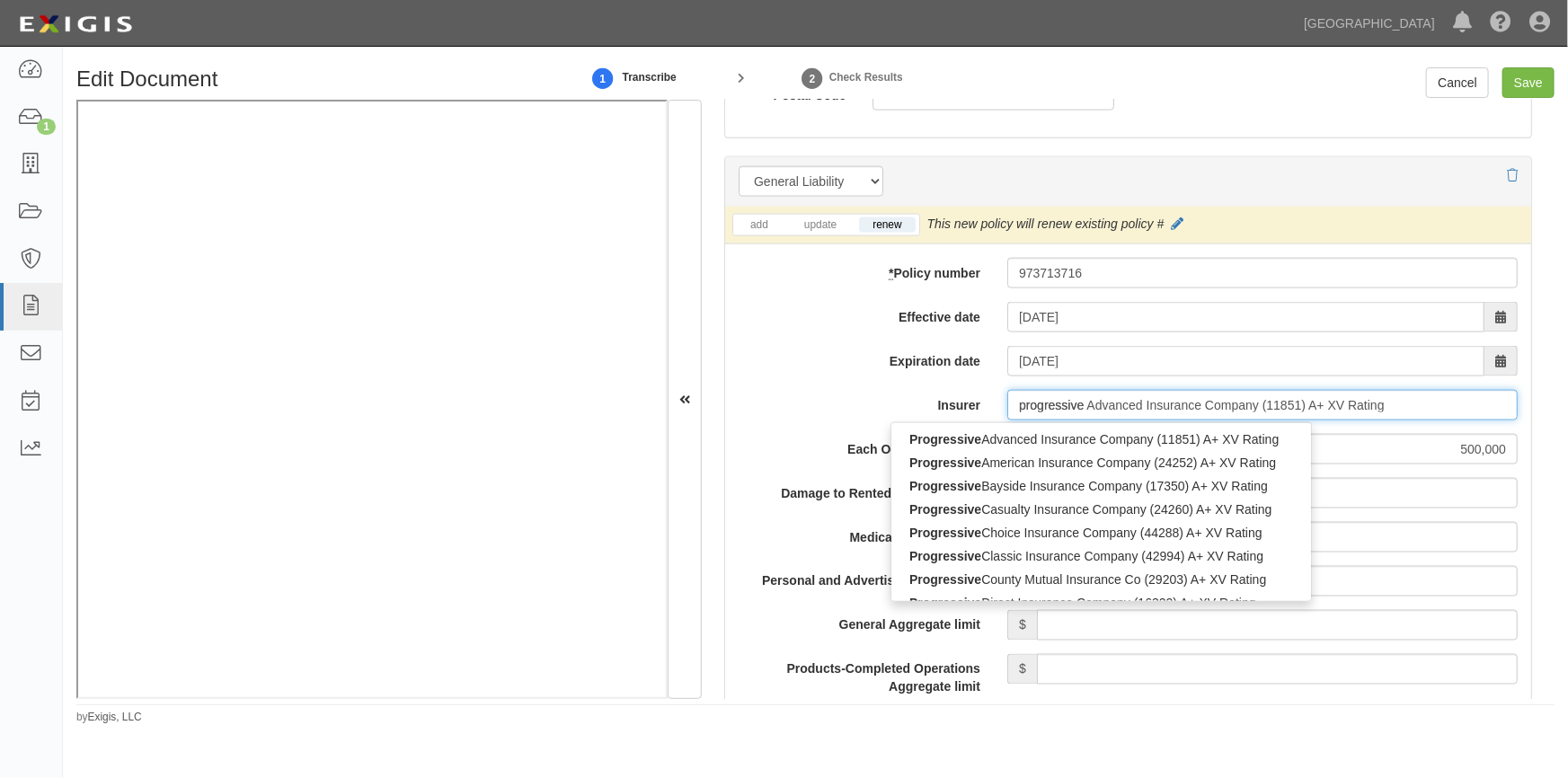
type input "progressive"
type input "progressive direct Insurance Company (16322) A+ XV Rating"
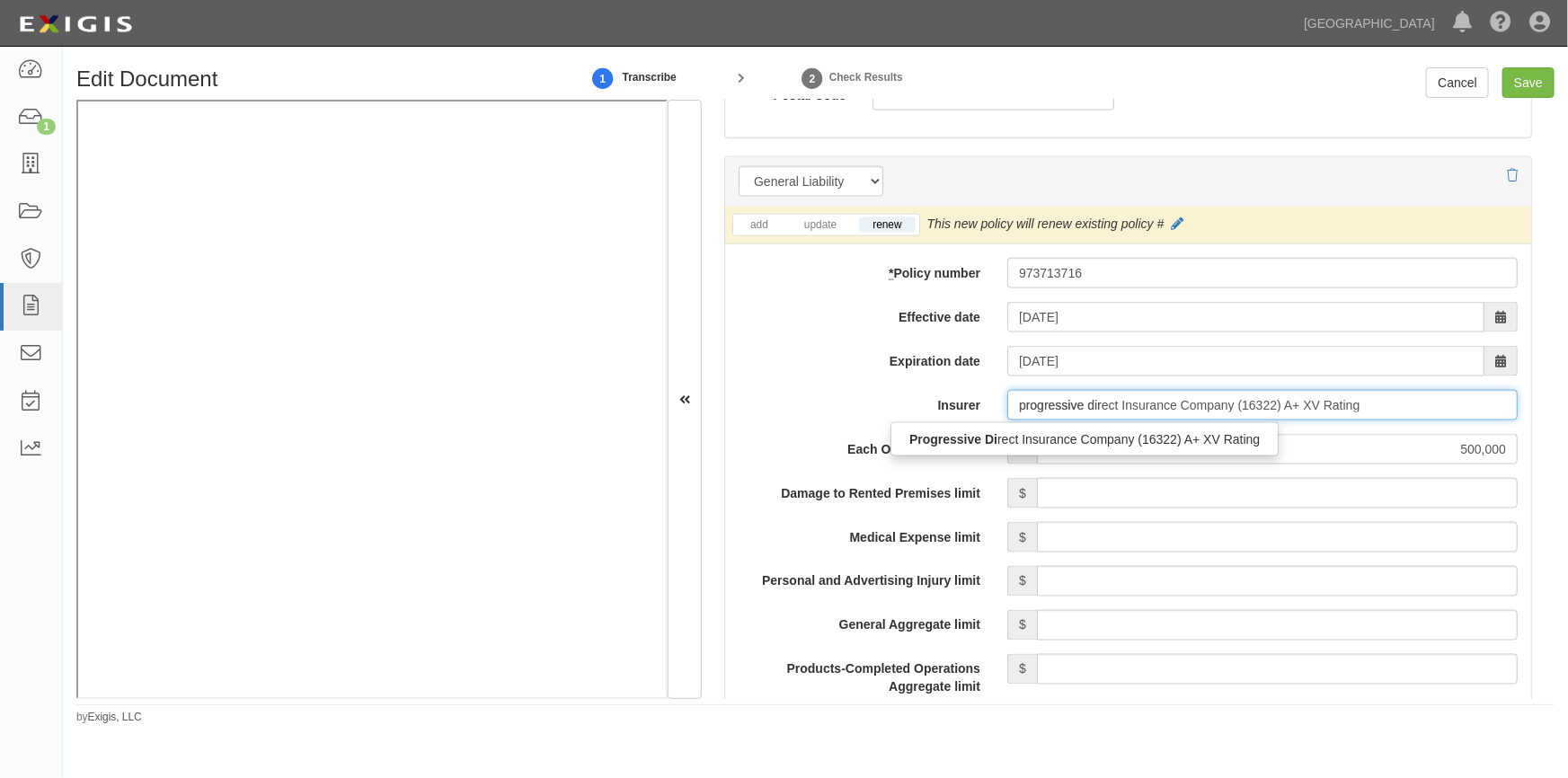
type input "progressive dire"
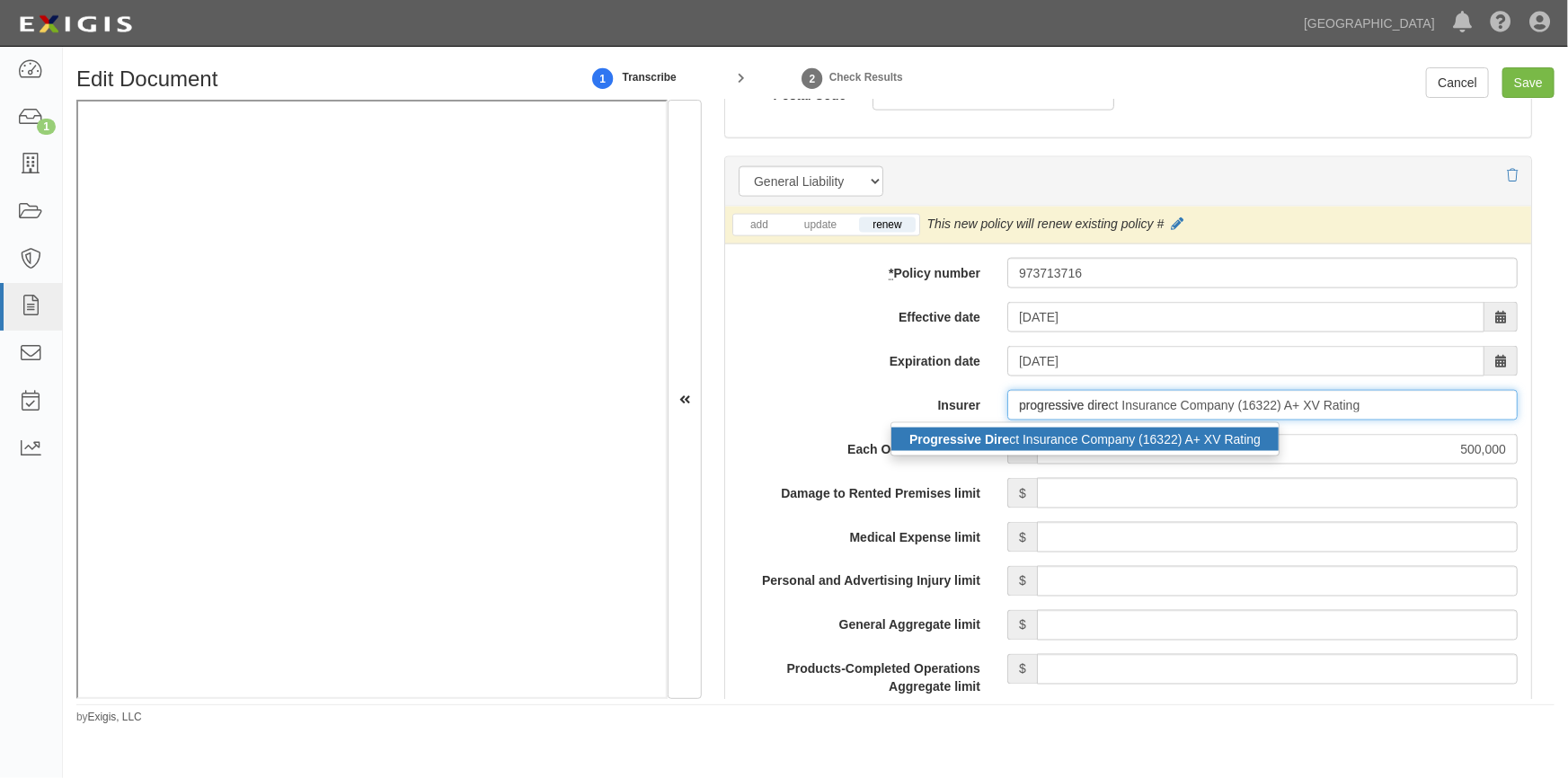
click at [1063, 440] on div "Progressive Dire ct Insurance Company (16322) A+ XV Rating" at bounding box center [1084, 440] width 387 height 23
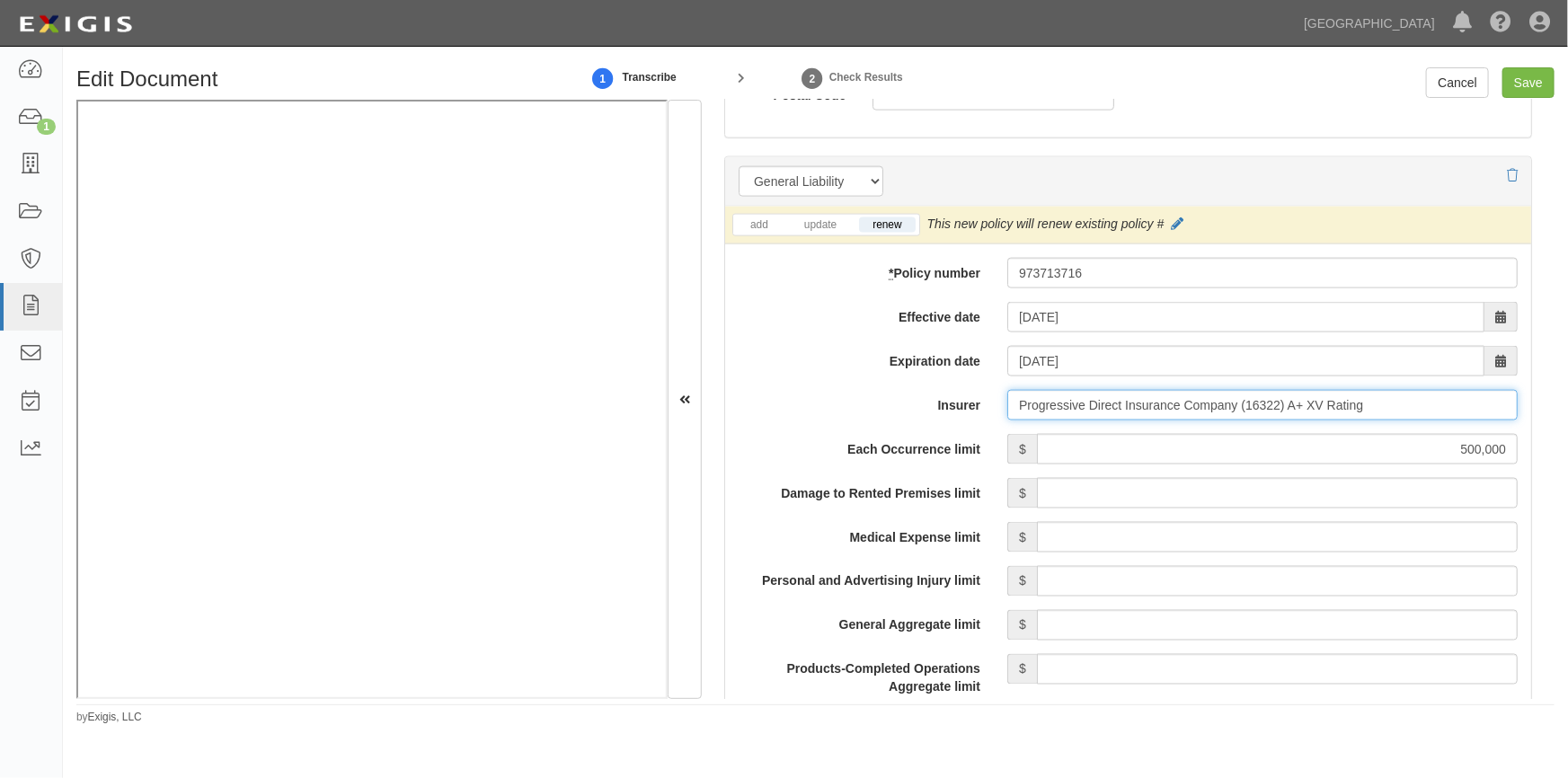
scroll to position [1510, 0]
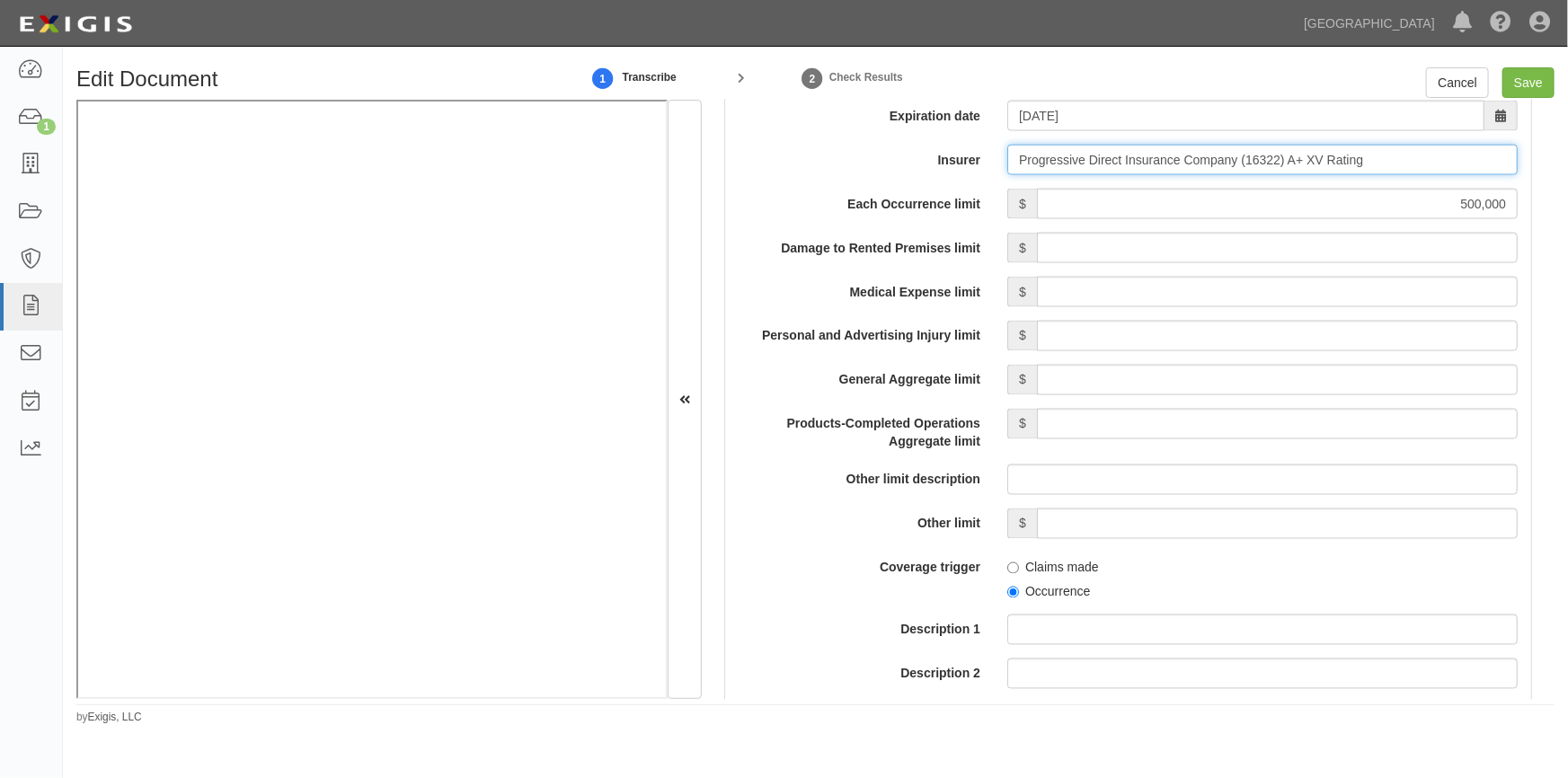
type input "Progressive Direct Insurance Company (16322) A+ XV Rating"
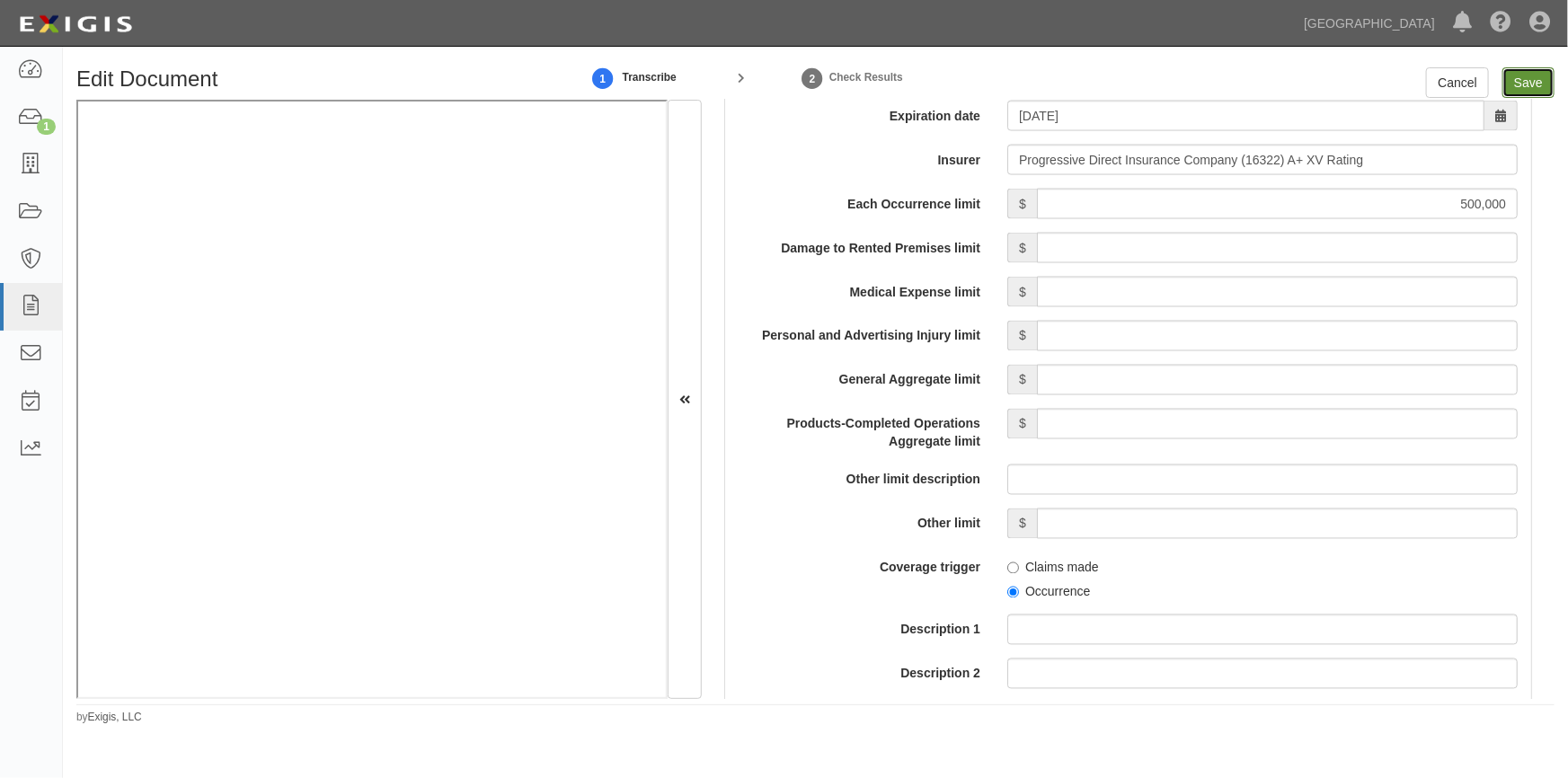
click at [1514, 85] on input "Save" at bounding box center [1528, 82] width 52 height 30
type input "500000"
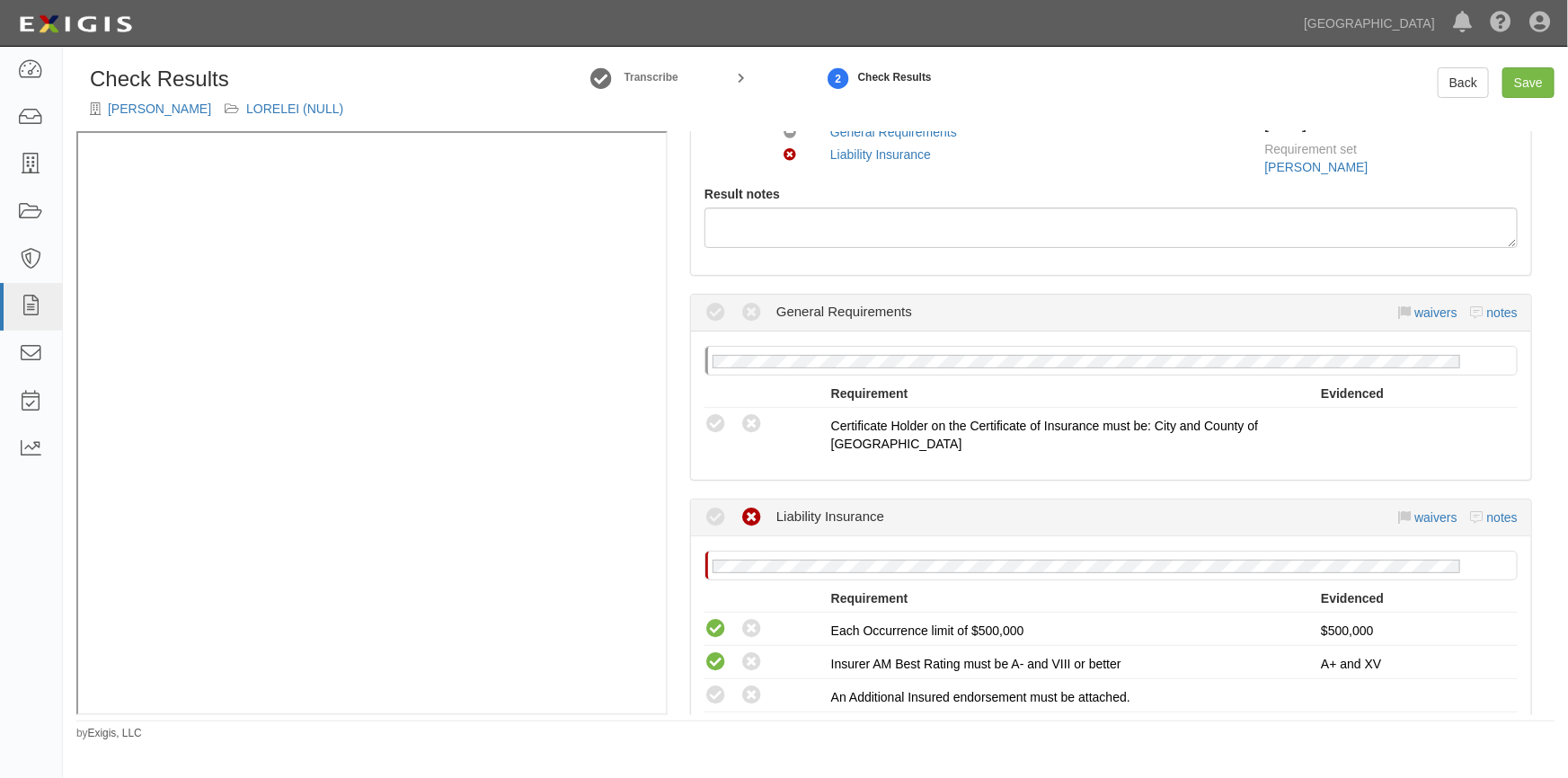
scroll to position [327, 0]
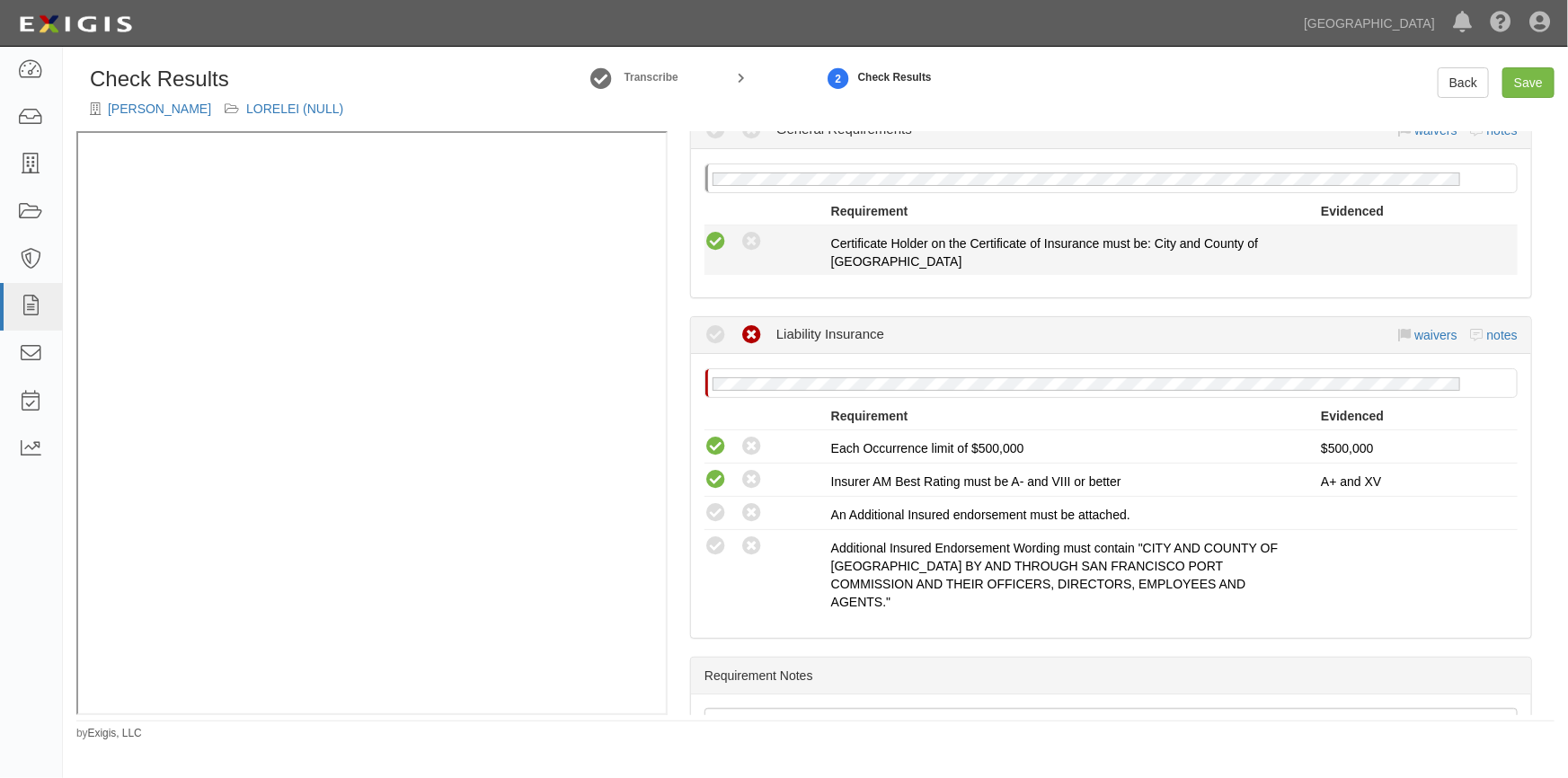
click at [722, 245] on icon at bounding box center [716, 242] width 22 height 22
radio input "true"
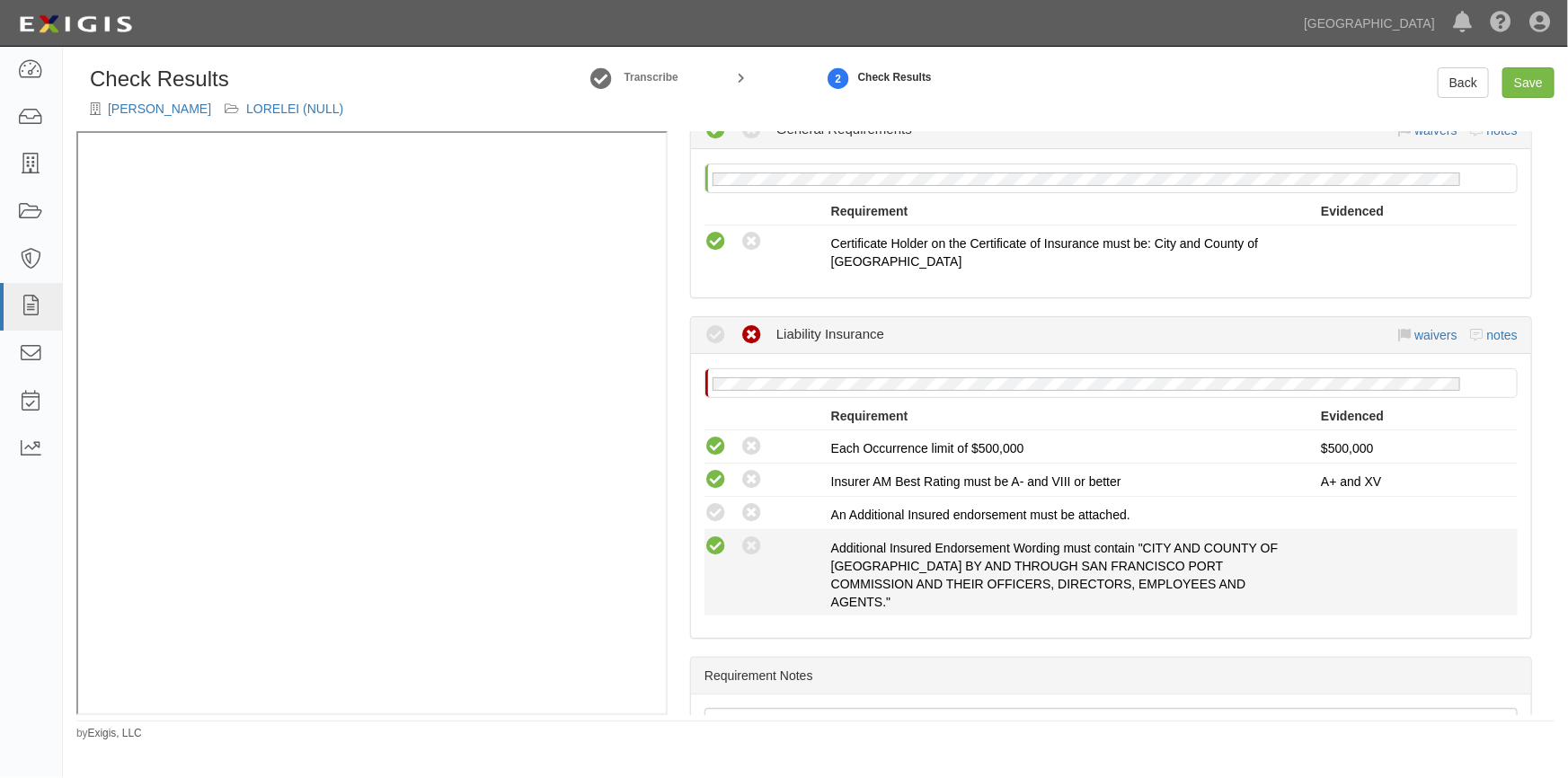
click at [714, 545] on icon at bounding box center [716, 546] width 22 height 22
radio input "true"
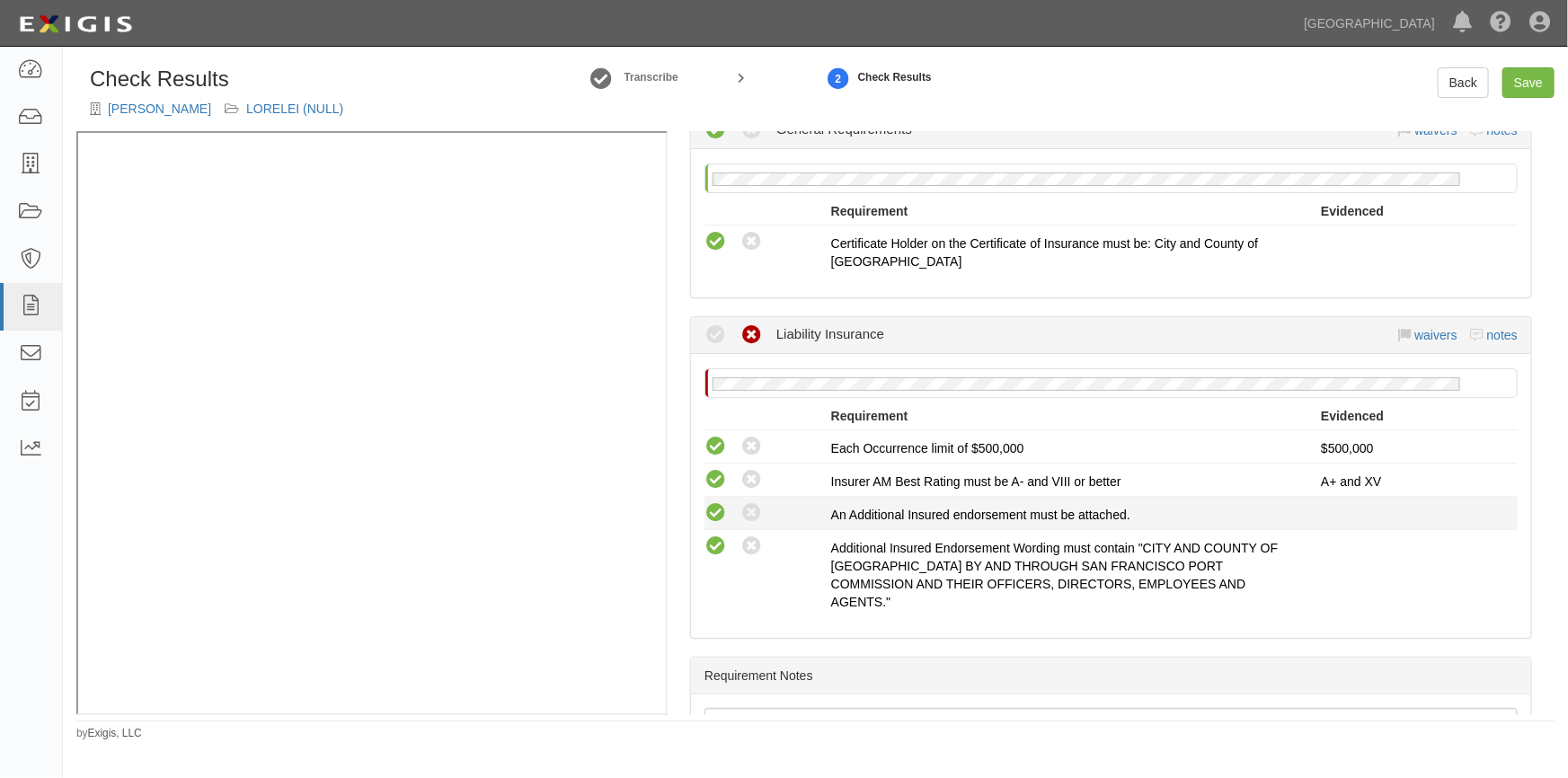
click at [714, 511] on icon at bounding box center [716, 513] width 22 height 22
radio input "true"
click at [1512, 86] on link "Save" at bounding box center [1528, 82] width 52 height 30
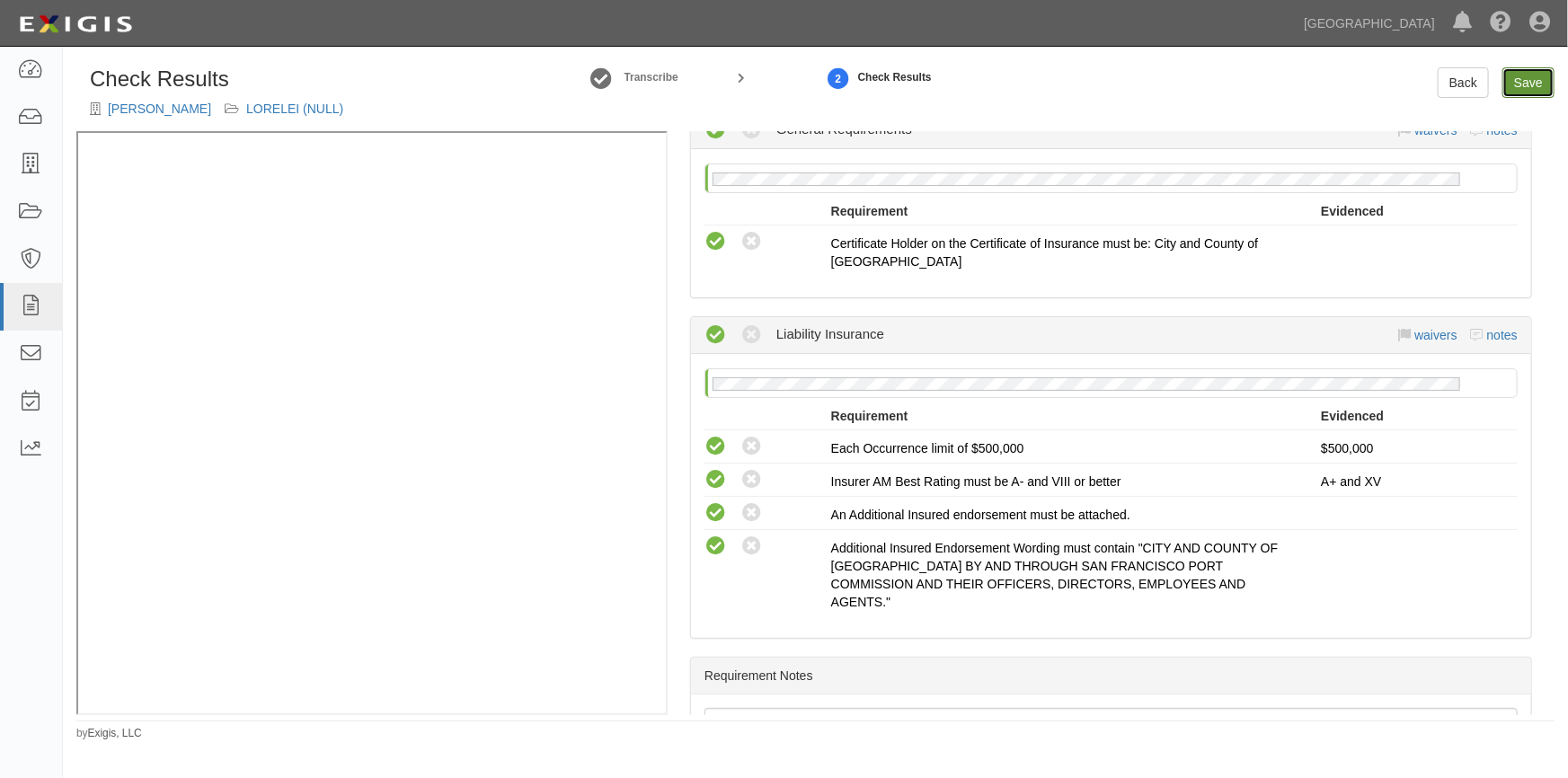
radio input "true"
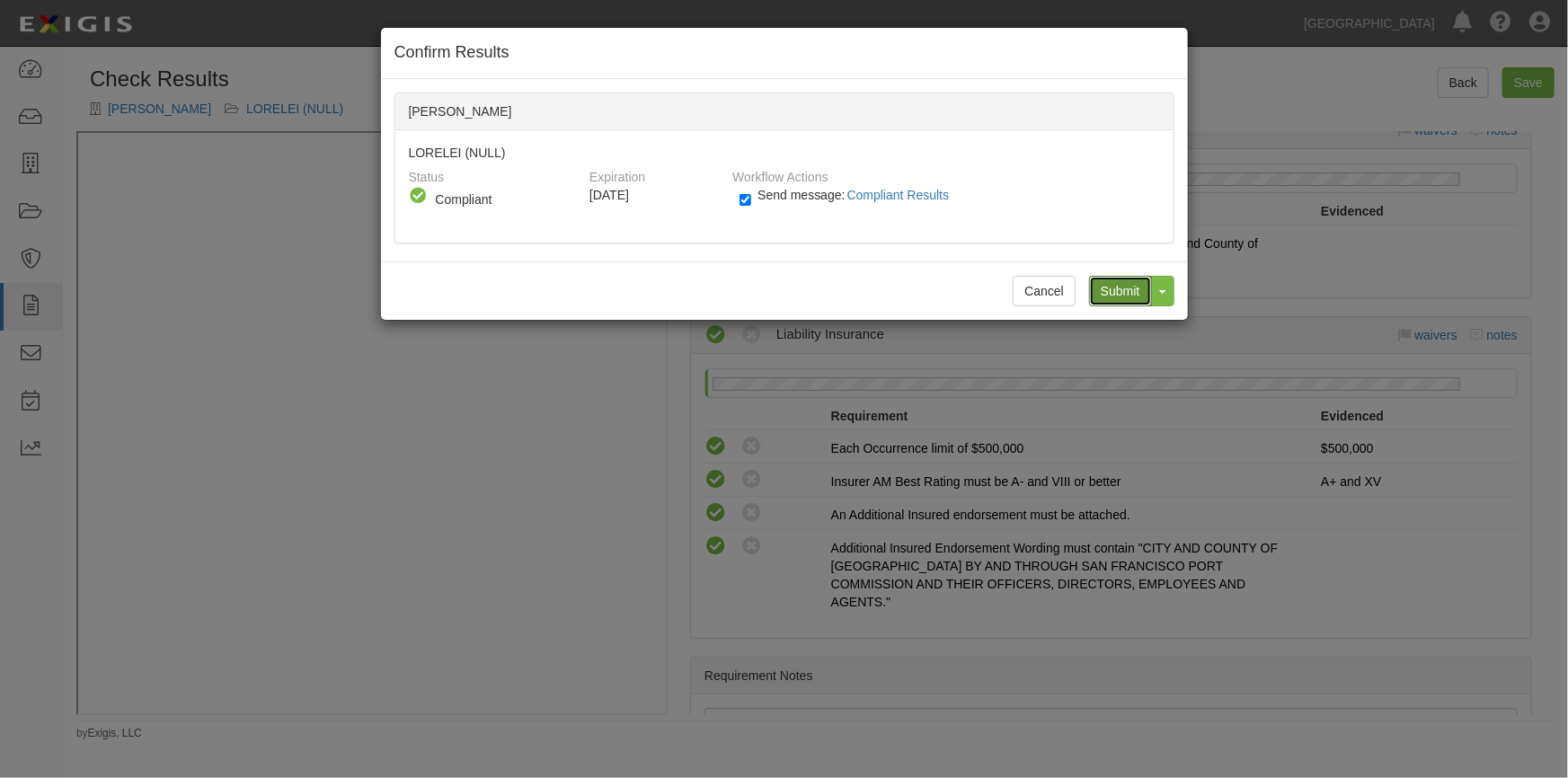
click at [1104, 290] on input "Submit" at bounding box center [1120, 291] width 63 height 30
